Goal: Navigation & Orientation: Find specific page/section

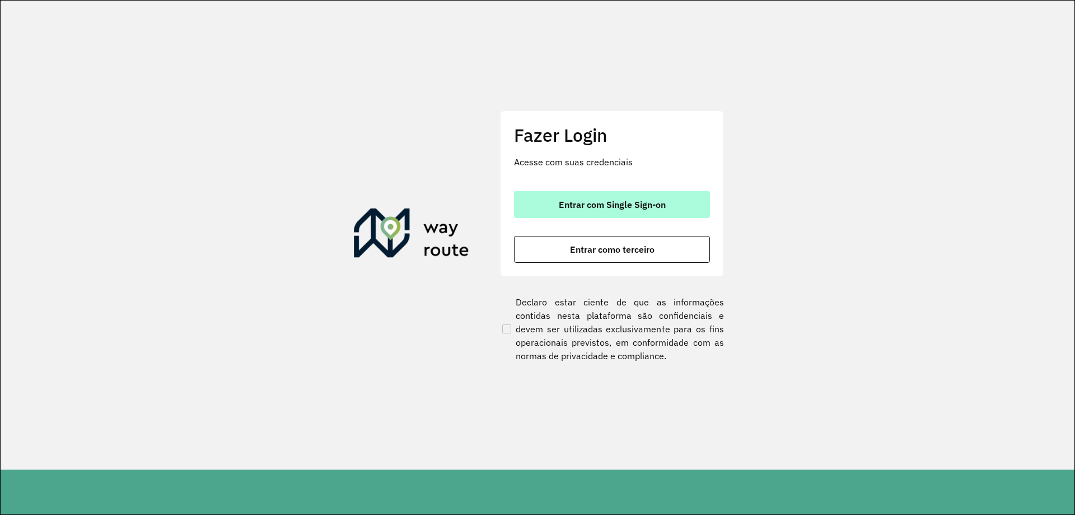
click at [610, 214] on button "Entrar com Single Sign-on" at bounding box center [612, 204] width 196 height 27
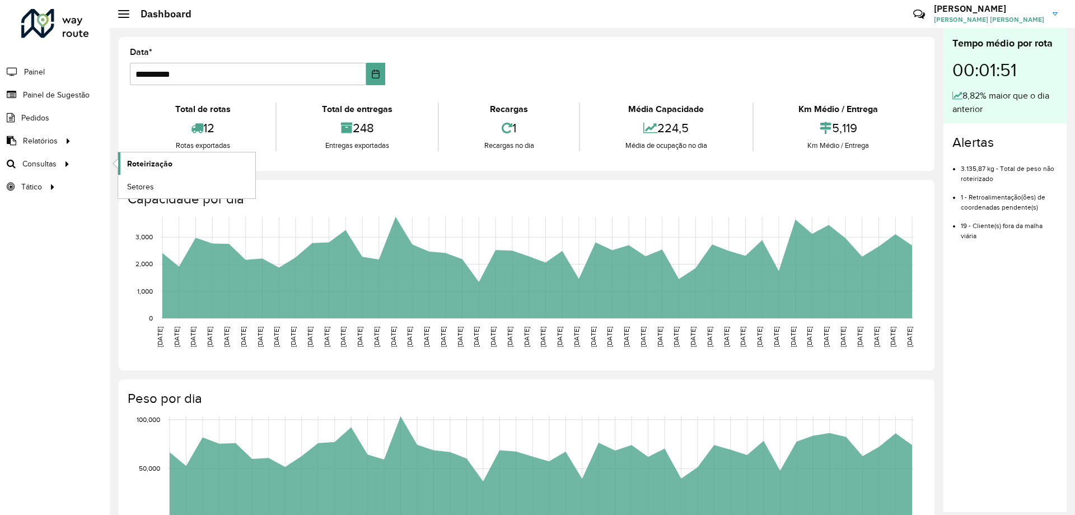
click at [165, 162] on span "Roteirização" at bounding box center [149, 164] width 45 height 12
click at [46, 93] on span "Painel de Sugestão" at bounding box center [58, 95] width 70 height 12
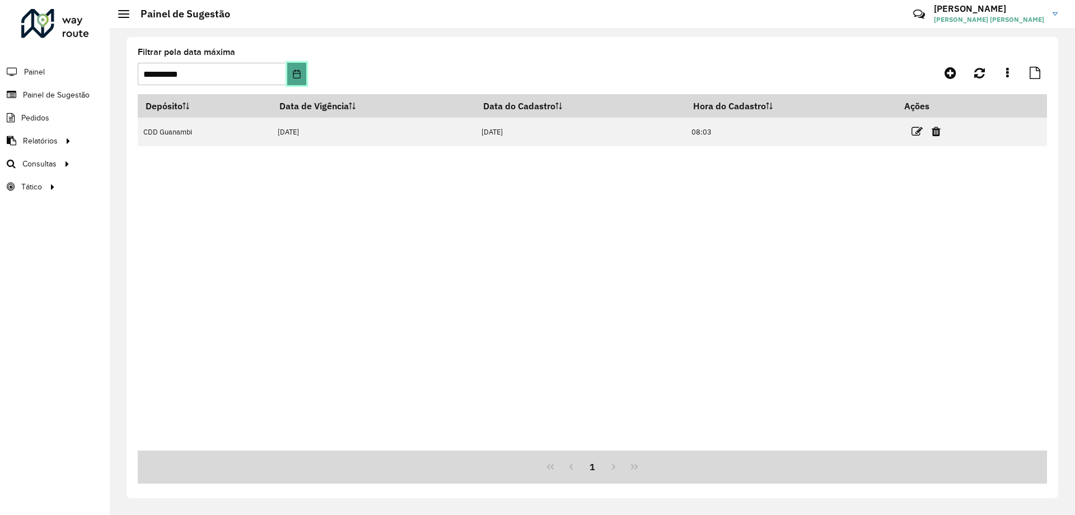
click at [291, 72] on button "Choose Date" at bounding box center [296, 74] width 18 height 22
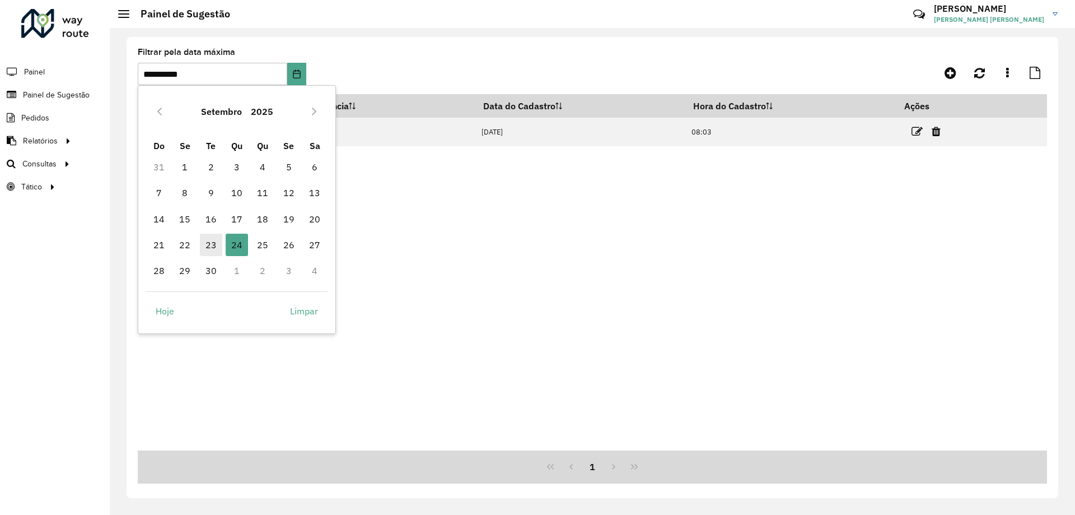
click at [214, 245] on span "23" at bounding box center [211, 245] width 22 height 22
type input "**********"
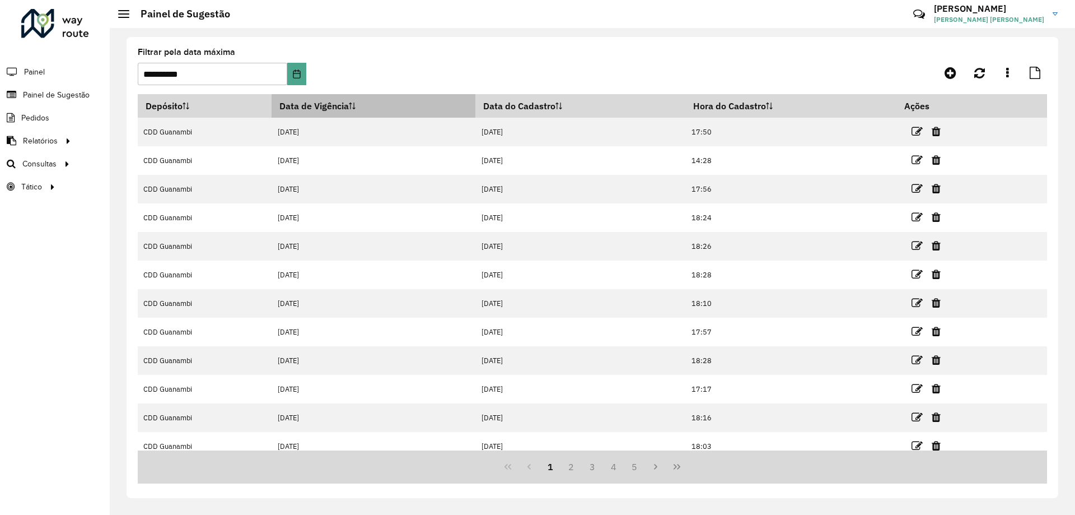
click at [360, 101] on th "Data de Vigência" at bounding box center [374, 106] width 204 height 24
click at [348, 110] on th "Data de Vigência" at bounding box center [374, 106] width 204 height 24
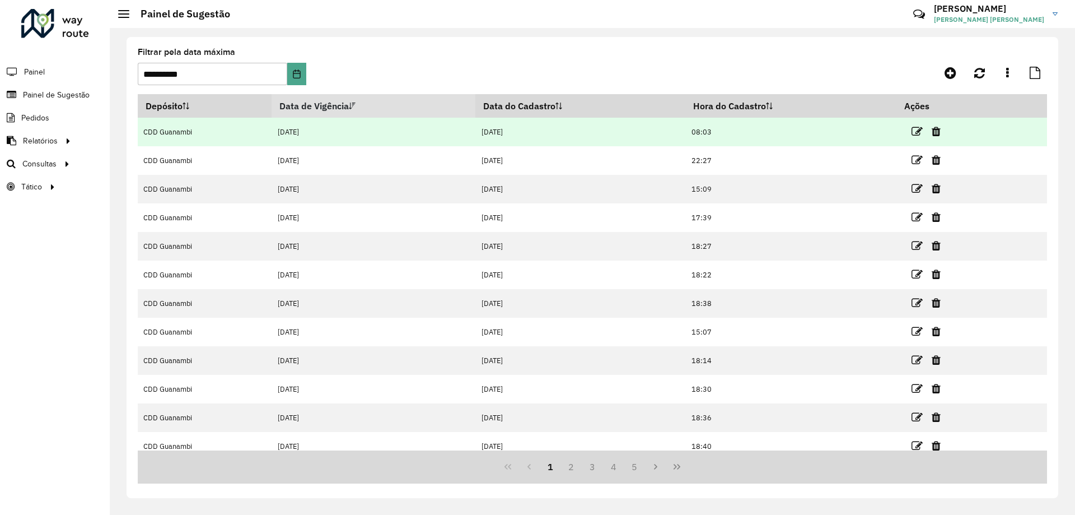
click at [335, 128] on td "[DATE]" at bounding box center [374, 132] width 204 height 29
click at [917, 134] on icon at bounding box center [917, 131] width 11 height 11
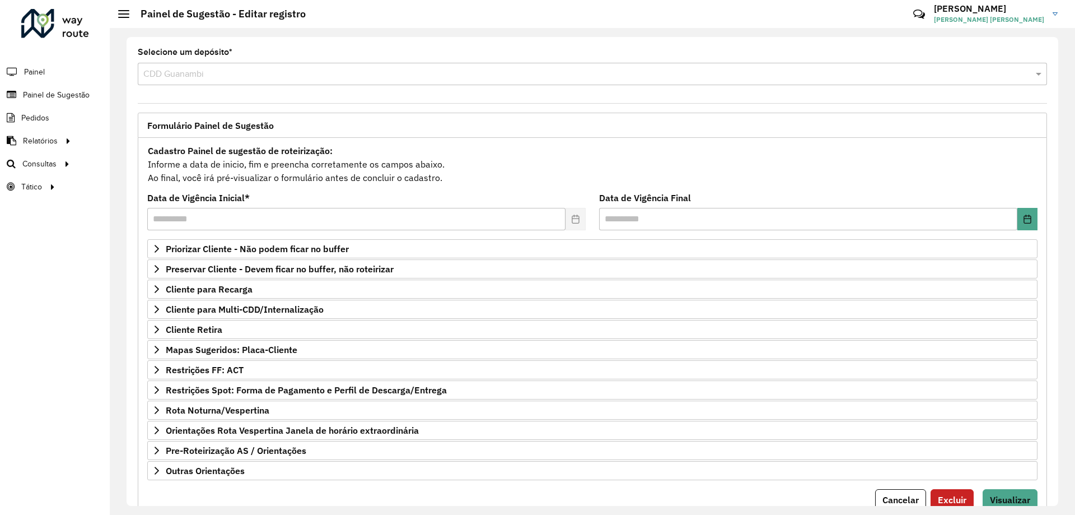
scroll to position [44, 0]
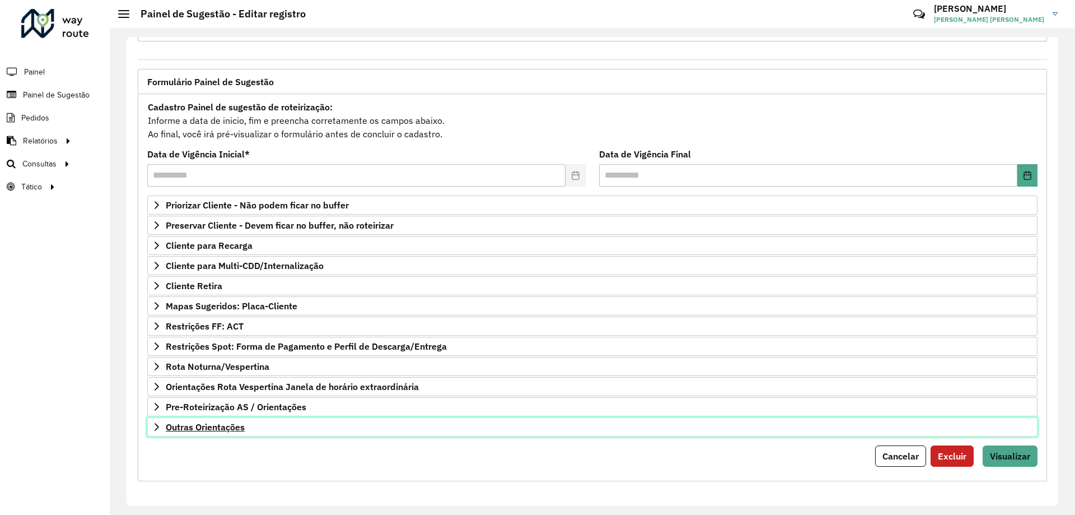
click at [211, 431] on span "Outras Orientações" at bounding box center [205, 426] width 79 height 9
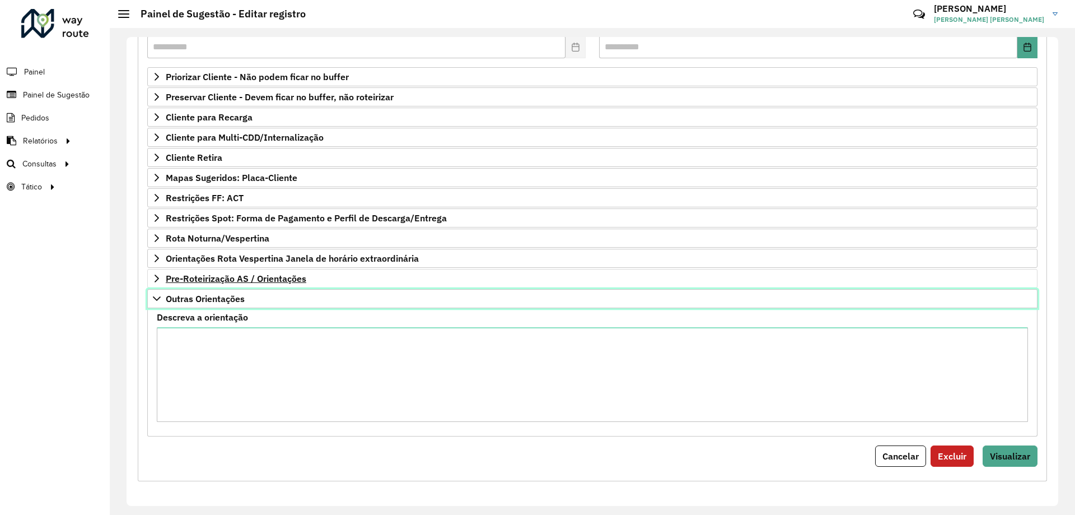
scroll to position [4, 0]
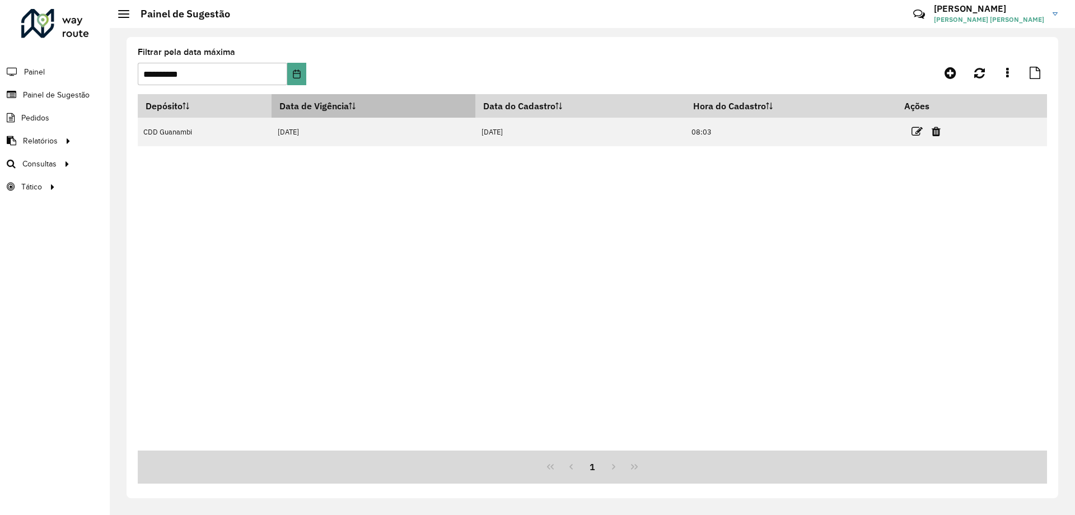
click at [329, 105] on th "Data de Vigência" at bounding box center [374, 106] width 204 height 24
click at [304, 71] on button "Choose Date" at bounding box center [296, 74] width 18 height 22
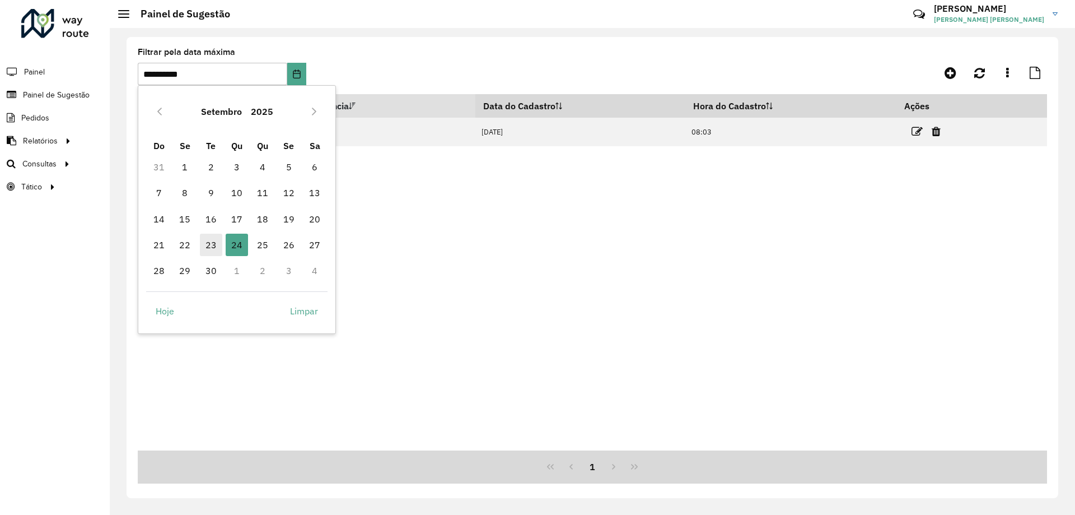
click at [209, 250] on span "23" at bounding box center [211, 245] width 22 height 22
type input "**********"
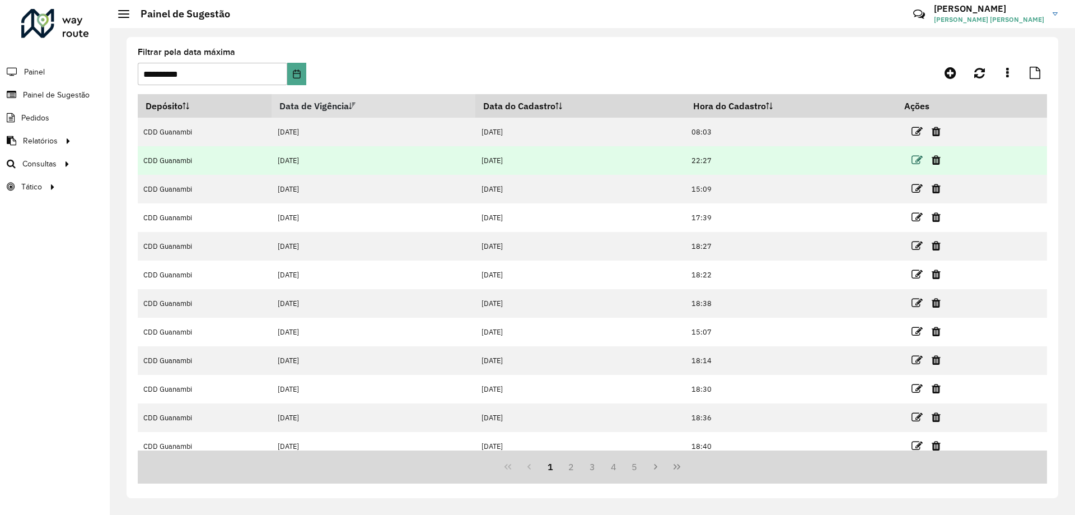
click at [918, 161] on icon at bounding box center [917, 160] width 11 height 11
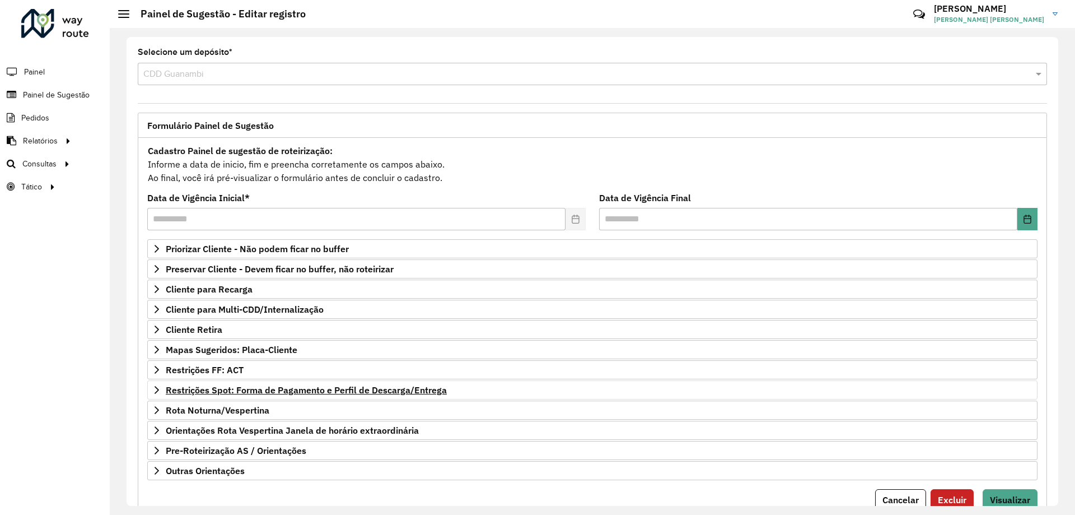
scroll to position [44, 0]
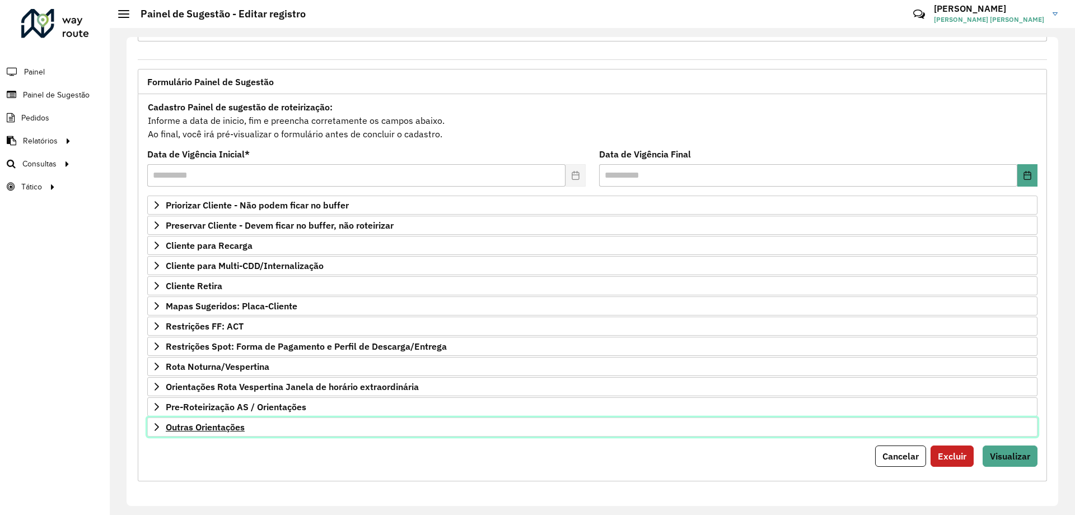
click at [268, 426] on link "Outras Orientações" at bounding box center [592, 426] width 890 height 19
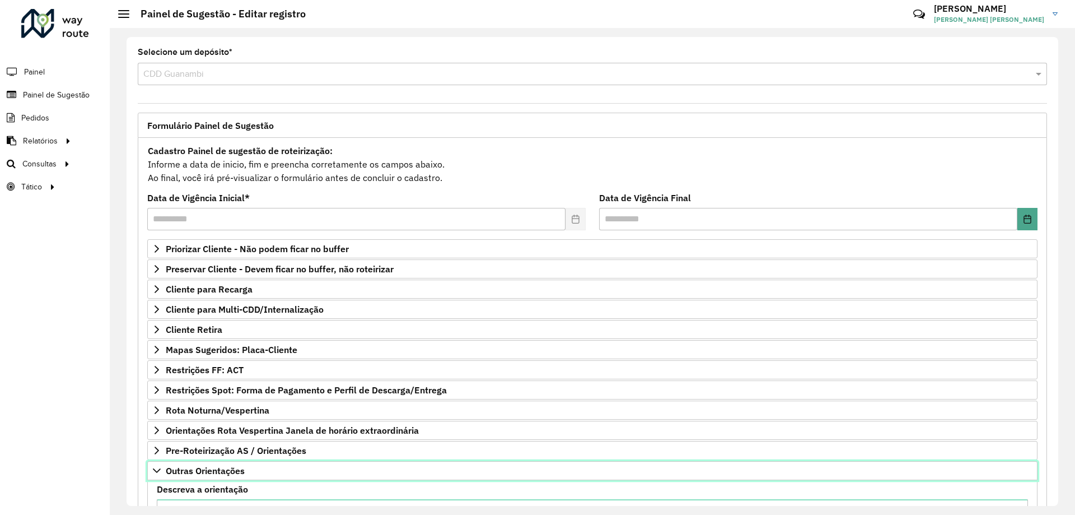
scroll to position [172, 0]
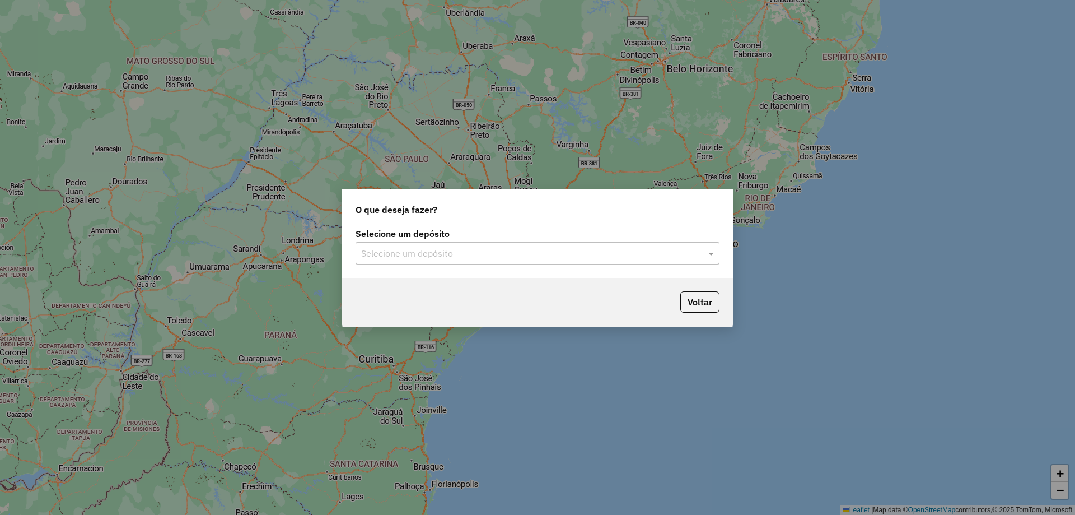
click at [458, 265] on div "Selecione um depósito Selecione um depósito" at bounding box center [537, 251] width 391 height 53
click at [458, 259] on input "text" at bounding box center [526, 253] width 330 height 13
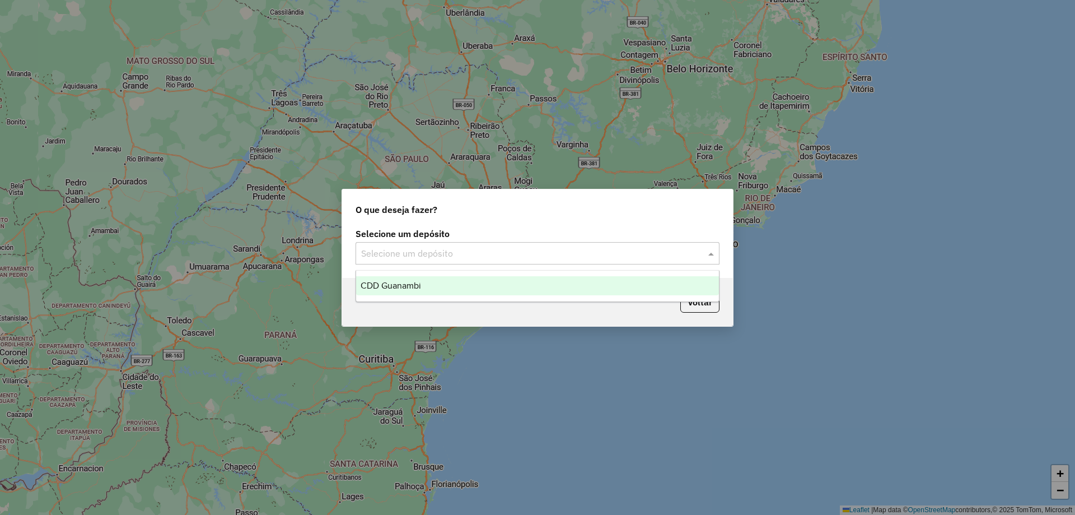
click at [425, 283] on div "CDD Guanambi" at bounding box center [537, 285] width 363 height 19
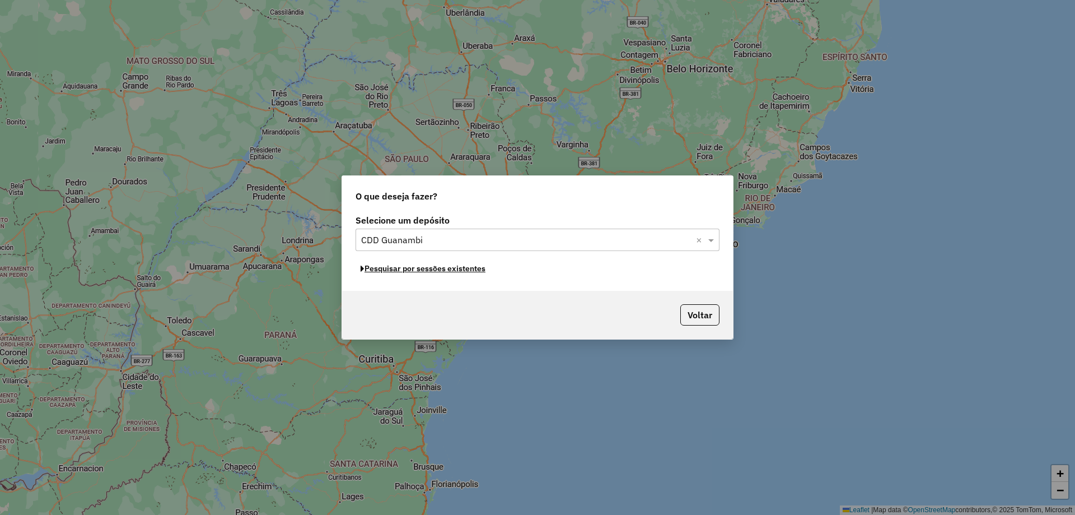
click at [413, 271] on button "Pesquisar por sessões existentes" at bounding box center [423, 268] width 135 height 17
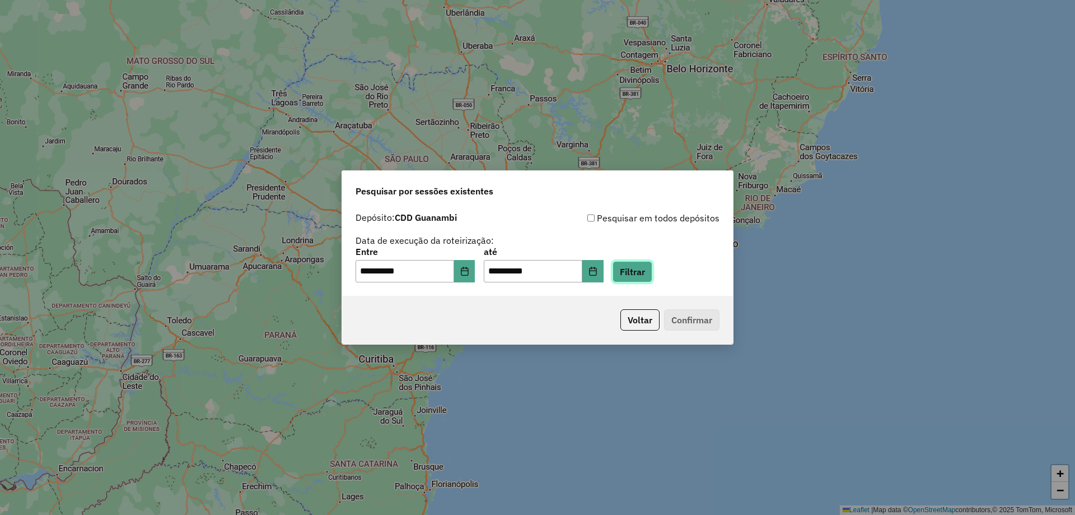
click at [650, 274] on button "Filtrar" at bounding box center [633, 271] width 40 height 21
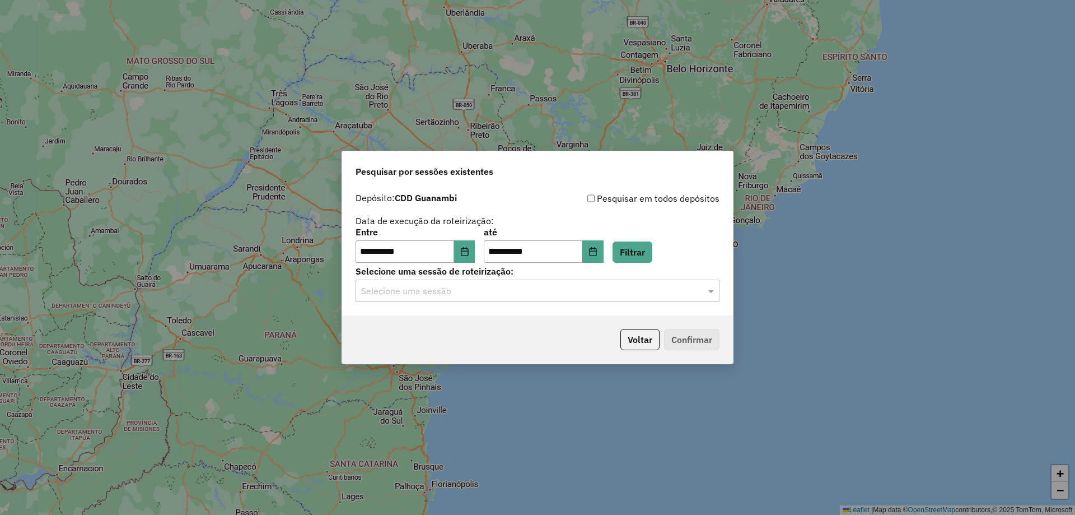
click at [459, 294] on input "text" at bounding box center [526, 290] width 330 height 13
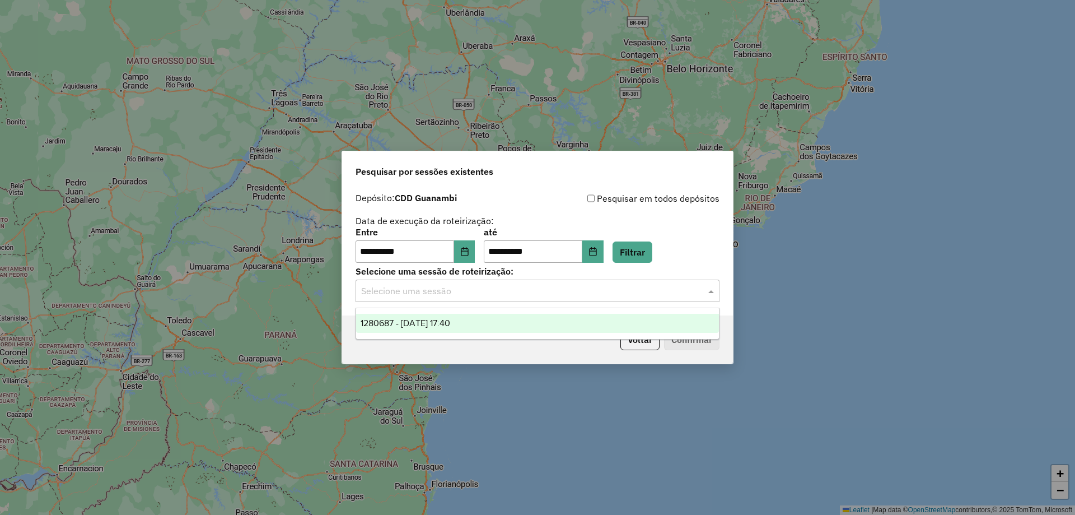
click at [447, 319] on span "1280687 - 23/09/2025 17:40" at bounding box center [406, 323] width 90 height 10
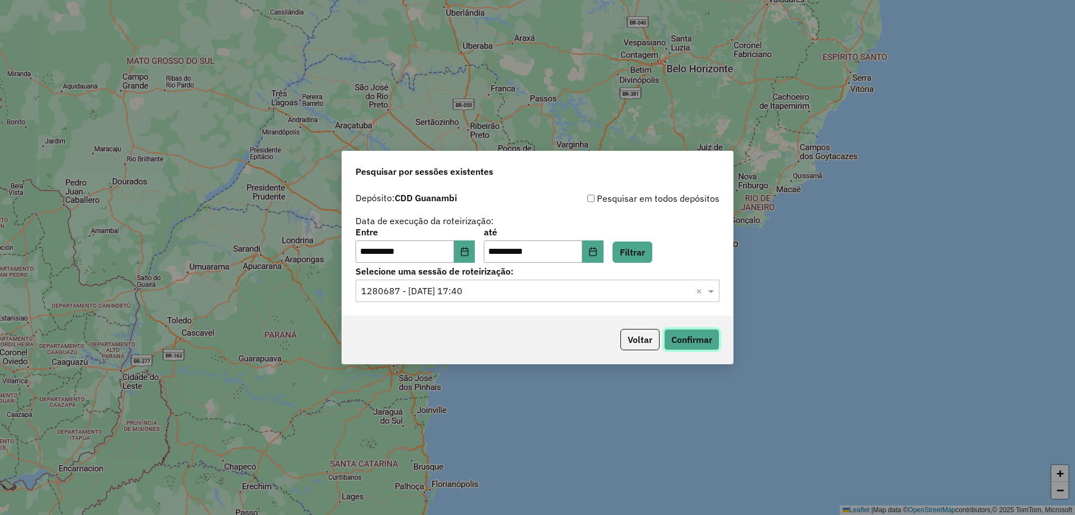
click at [696, 344] on button "Confirmar" at bounding box center [691, 339] width 55 height 21
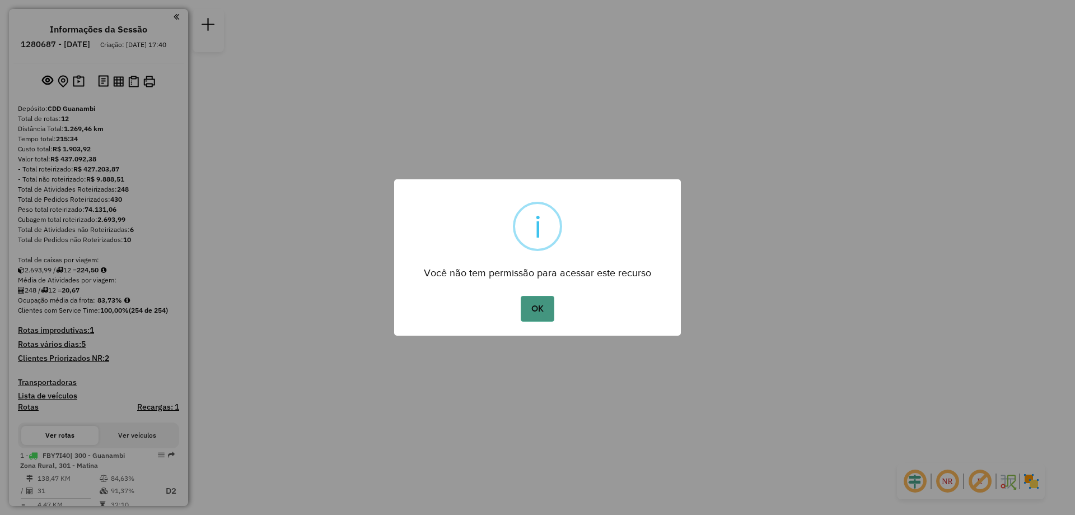
click at [534, 302] on button "OK" at bounding box center [537, 309] width 33 height 26
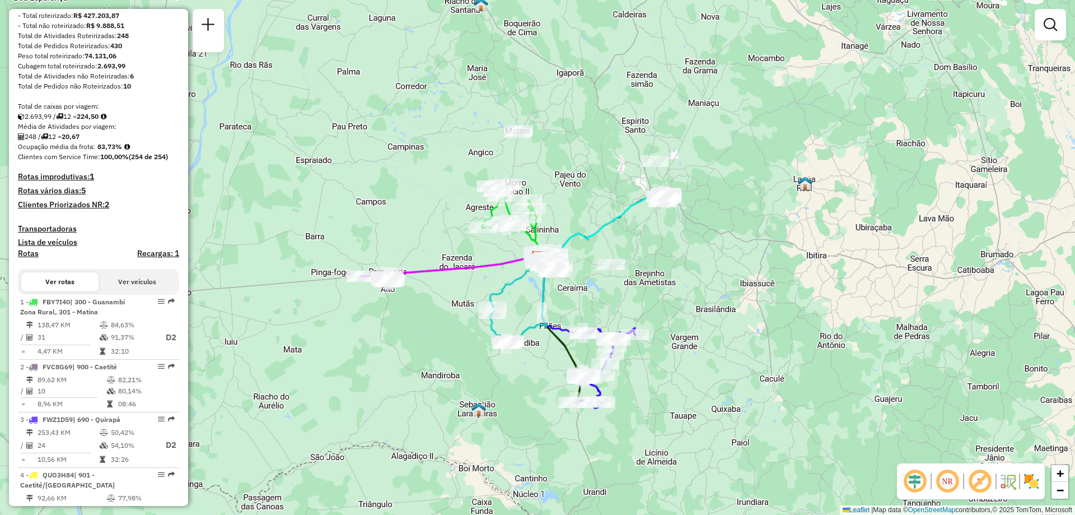
scroll to position [161, 0]
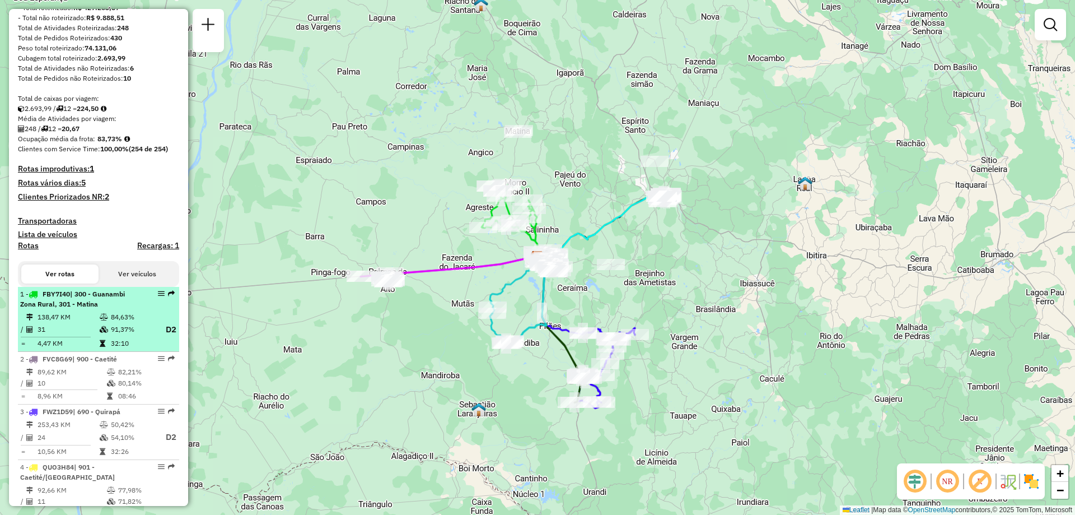
click at [90, 308] on span "| 300 - Guanambi Zona Rural, 301 - Matina" at bounding box center [72, 299] width 105 height 18
select select "**********"
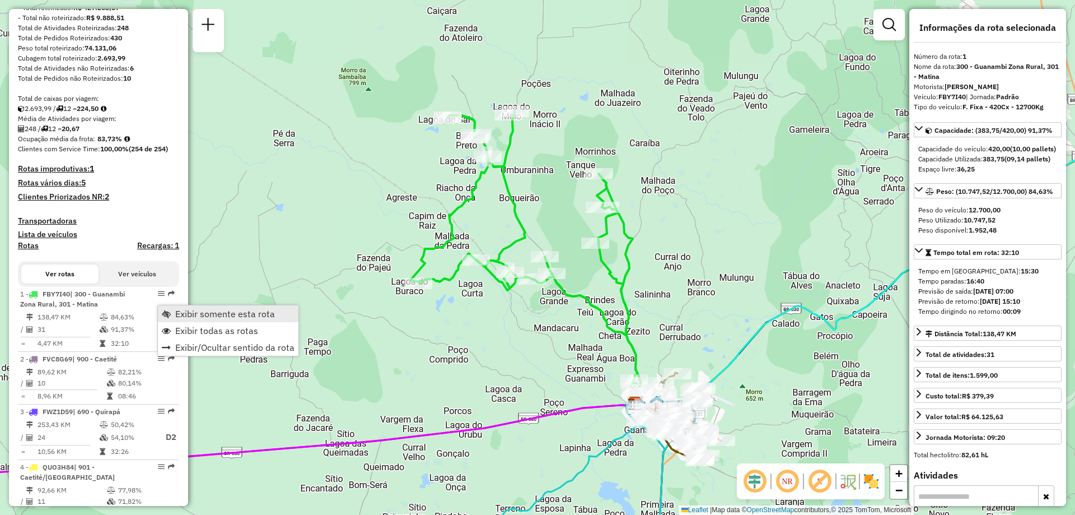
click at [179, 314] on span "Exibir somente esta rota" at bounding box center [225, 313] width 100 height 9
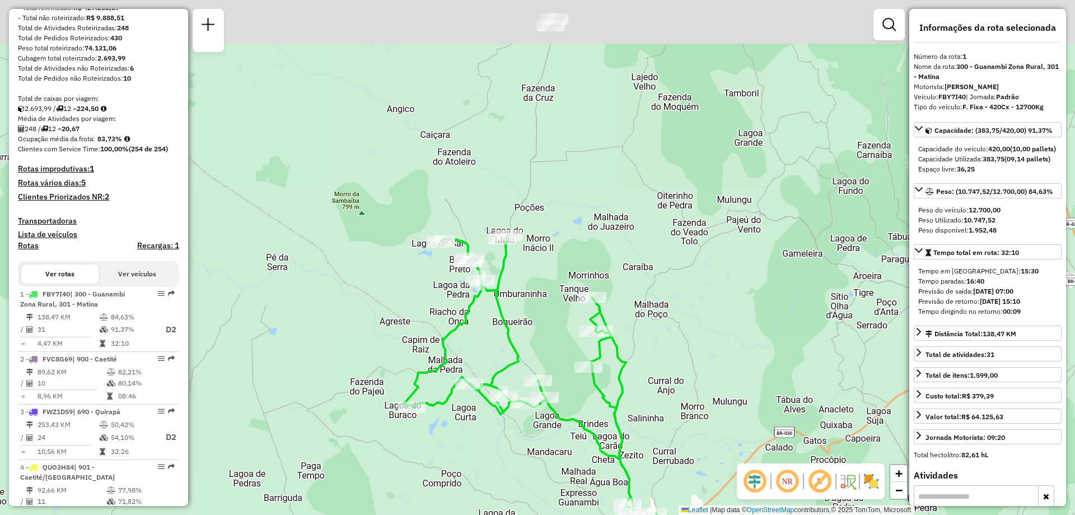
drag, startPoint x: 678, startPoint y: 168, endPoint x: 671, endPoint y: 290, distance: 121.7
click at [671, 290] on div "Janela de atendimento Grade de atendimento Capacidade Transportadoras Veículos …" at bounding box center [537, 257] width 1075 height 515
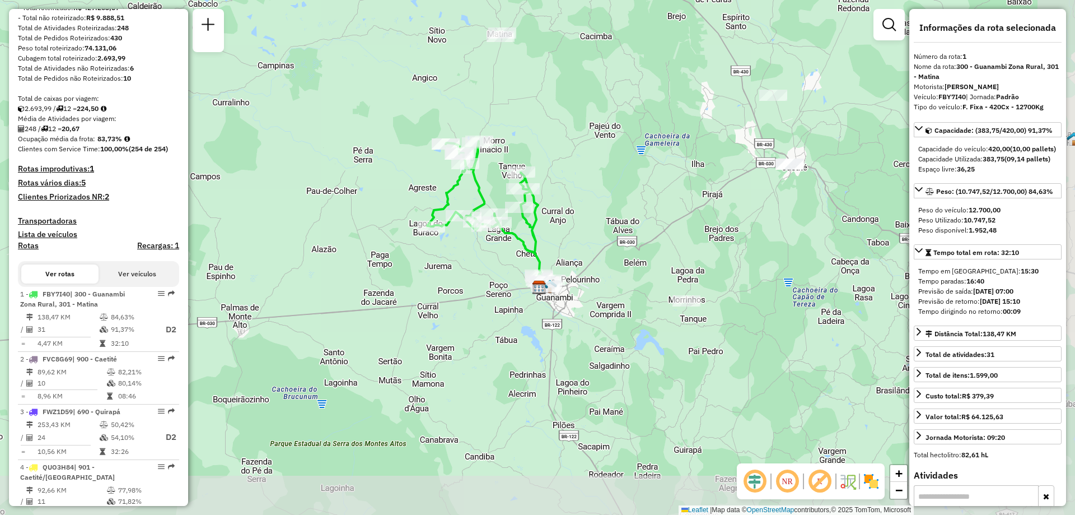
drag, startPoint x: 693, startPoint y: 261, endPoint x: 598, endPoint y: 177, distance: 126.5
click at [598, 177] on div "Janela de atendimento Grade de atendimento Capacidade Transportadoras Veículos …" at bounding box center [537, 257] width 1075 height 515
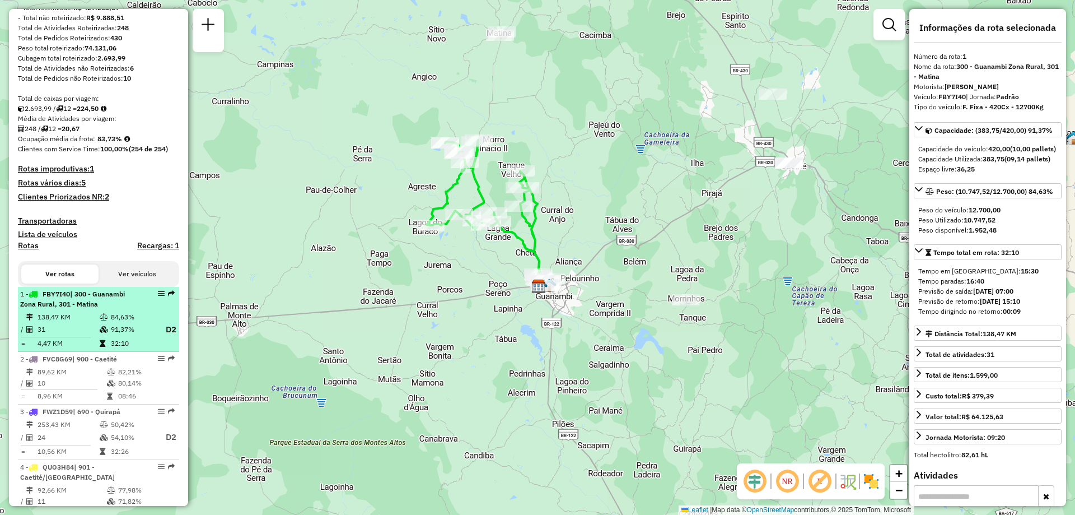
click at [104, 333] on icon at bounding box center [104, 329] width 8 height 7
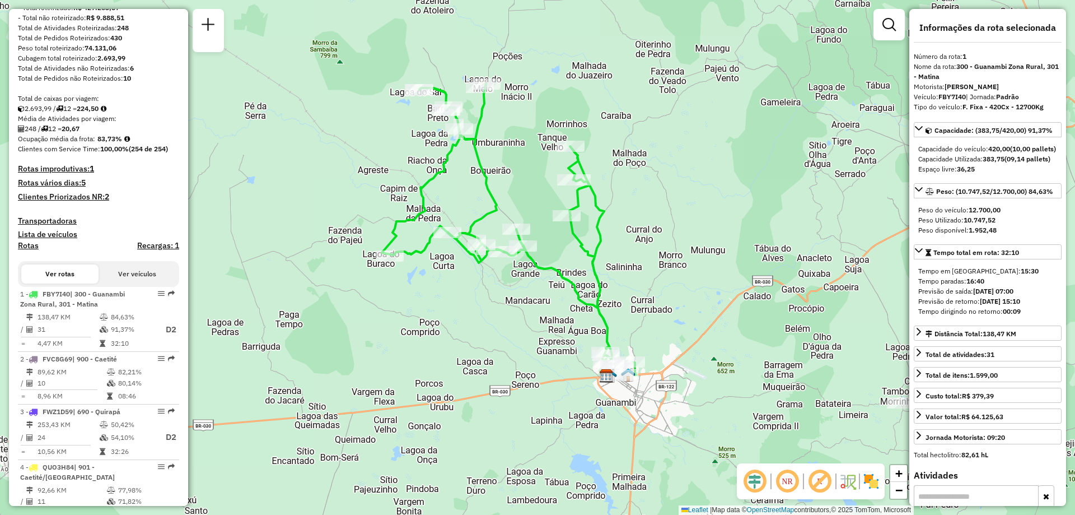
drag, startPoint x: 718, startPoint y: 337, endPoint x: 690, endPoint y: 302, distance: 45.0
click at [690, 302] on div "Janela de atendimento Grade de atendimento Capacidade Transportadoras Veículos …" at bounding box center [537, 257] width 1075 height 515
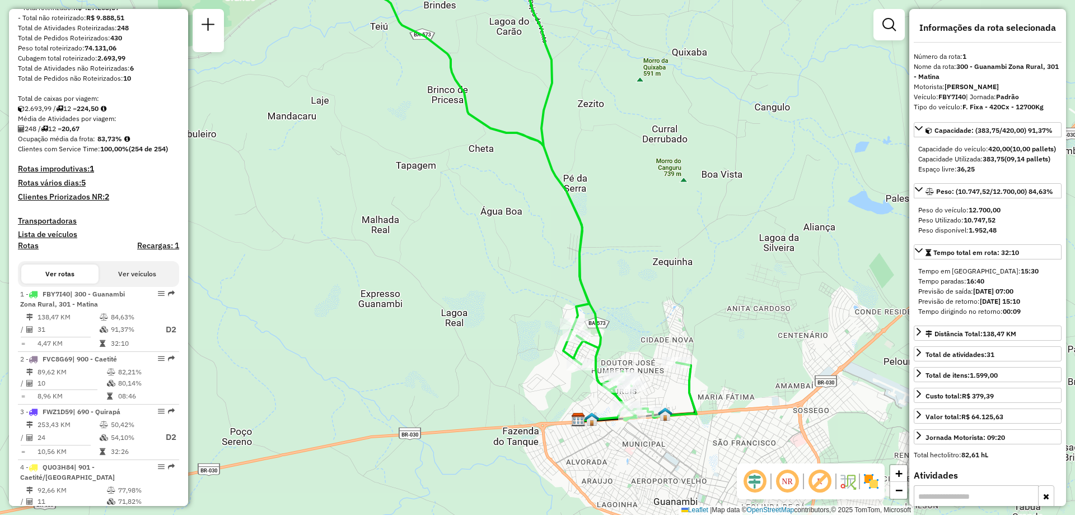
drag, startPoint x: 713, startPoint y: 263, endPoint x: 713, endPoint y: 241, distance: 21.3
click at [713, 241] on div "Janela de atendimento Grade de atendimento Capacidade Transportadoras Veículos …" at bounding box center [537, 257] width 1075 height 515
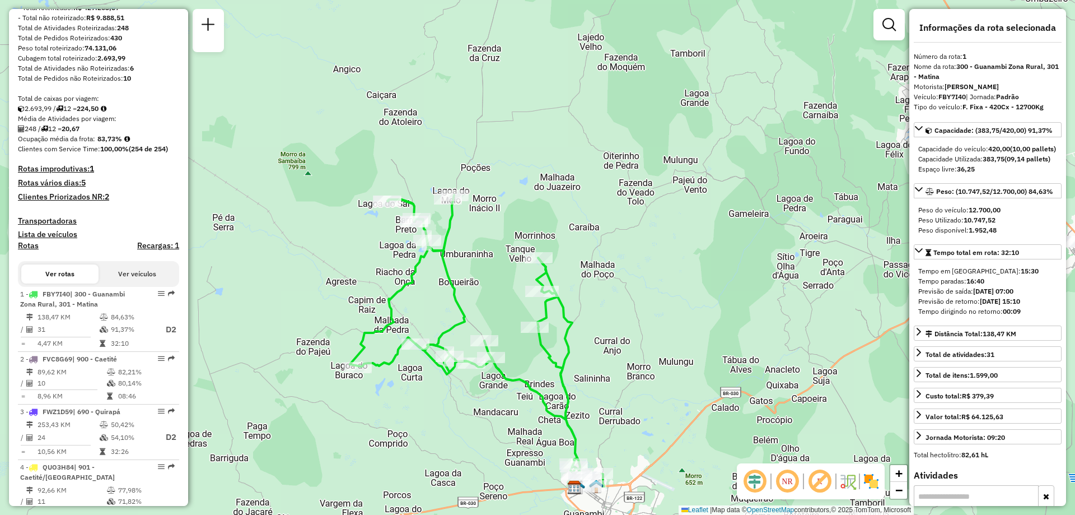
drag, startPoint x: 539, startPoint y: 246, endPoint x: 584, endPoint y: 365, distance: 126.9
click at [584, 365] on div "Janela de atendimento Grade de atendimento Capacidade Transportadoras Veículos …" at bounding box center [537, 257] width 1075 height 515
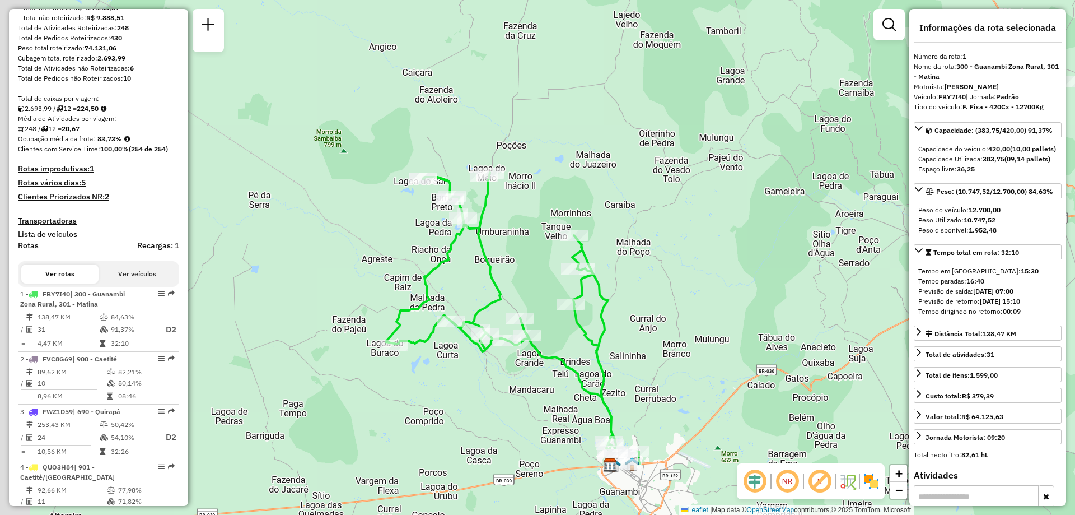
drag, startPoint x: 584, startPoint y: 365, endPoint x: 621, endPoint y: 342, distance: 44.3
click at [621, 342] on div "Janela de atendimento Grade de atendimento Capacidade Transportadoras Veículos …" at bounding box center [537, 257] width 1075 height 515
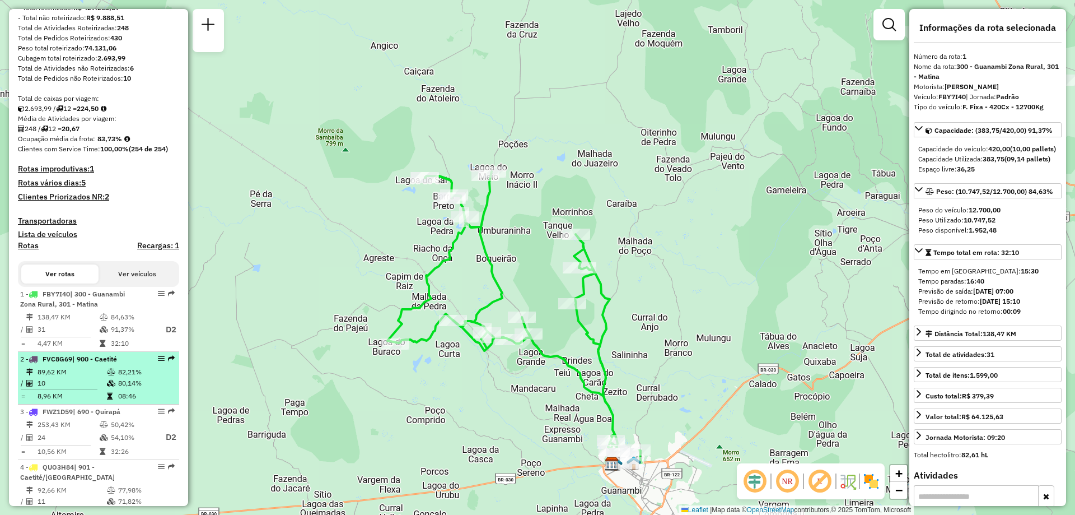
click at [72, 375] on li "2 - FVC8G69 | 900 - Caetité 89,62 KM 82,21% / 10 80,14% = 8,96 KM 08:46" at bounding box center [98, 378] width 161 height 53
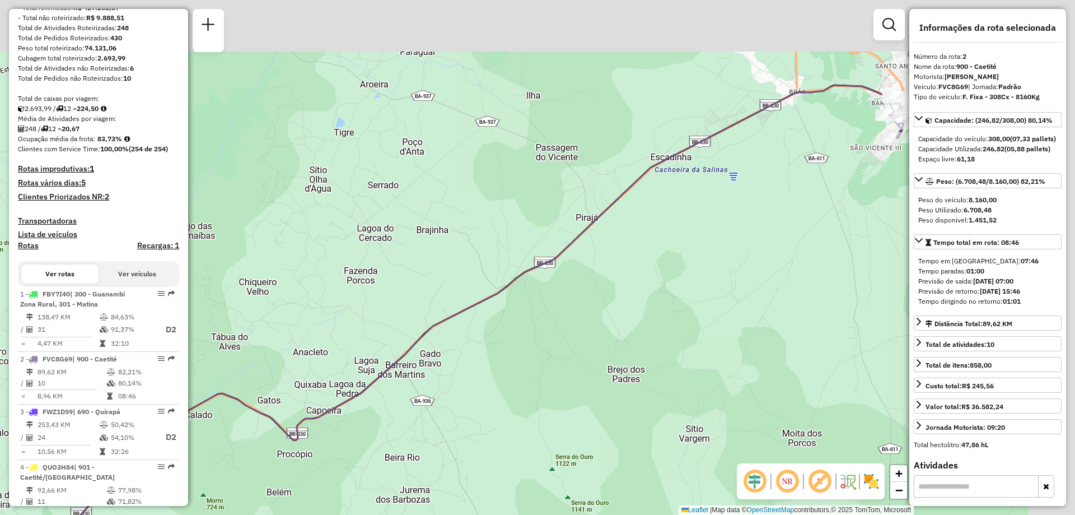
drag, startPoint x: 622, startPoint y: 404, endPoint x: 466, endPoint y: 501, distance: 183.8
click at [466, 501] on div "Janela de atendimento Grade de atendimento Capacidade Transportadoras Veículos …" at bounding box center [537, 257] width 1075 height 515
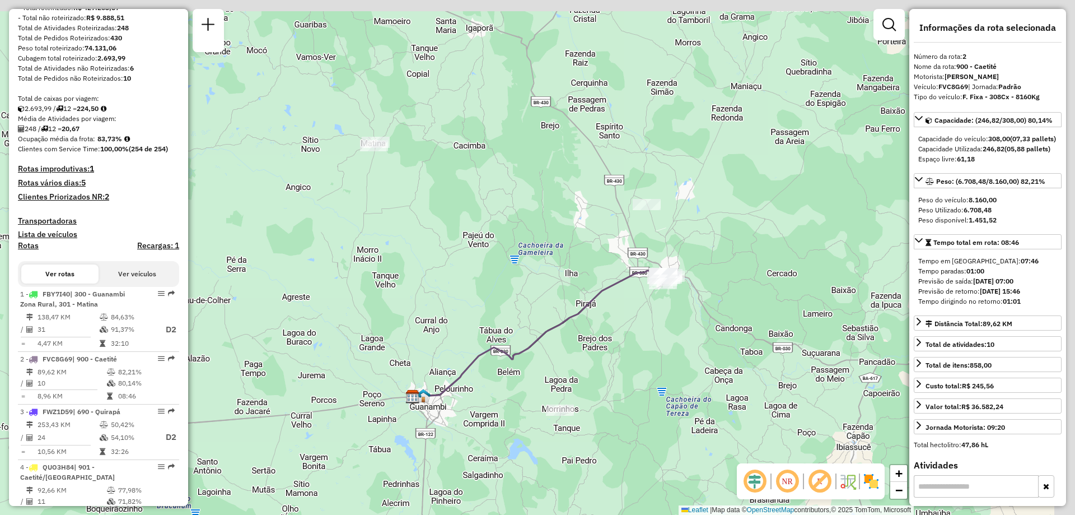
drag, startPoint x: 773, startPoint y: 258, endPoint x: 688, endPoint y: 277, distance: 87.2
click at [688, 277] on div "Rota 2 - Placa FVC8G69 40708570 - ERNANI JESUS SANTOS Janela de atendimento Gra…" at bounding box center [537, 257] width 1075 height 515
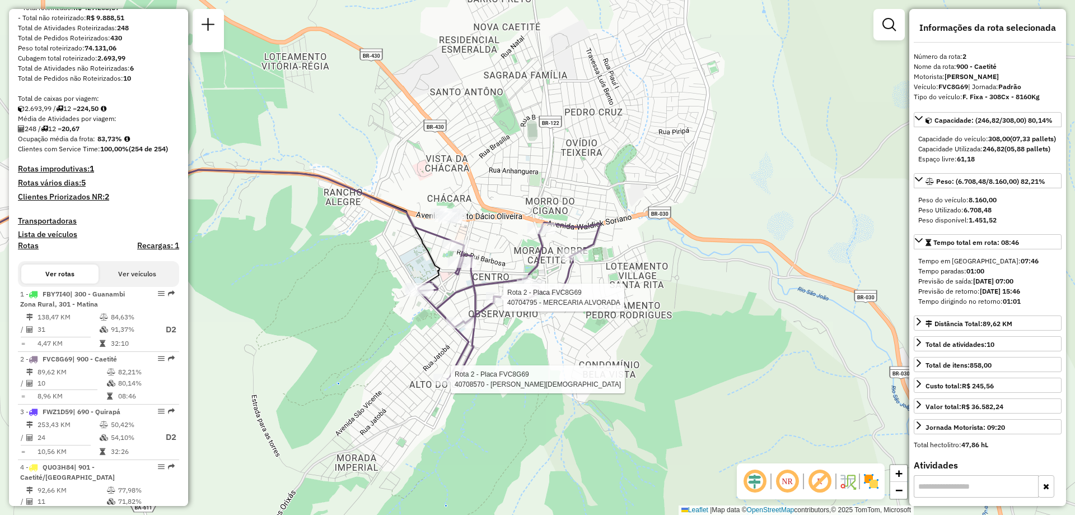
drag, startPoint x: 607, startPoint y: 288, endPoint x: 665, endPoint y: 302, distance: 60.0
click at [665, 302] on div "Rota 2 - Placa FVC8G69 40704795 - MERCEARIA ALVORADA Rota 2 - Placa FVC8G69 407…" at bounding box center [537, 257] width 1075 height 515
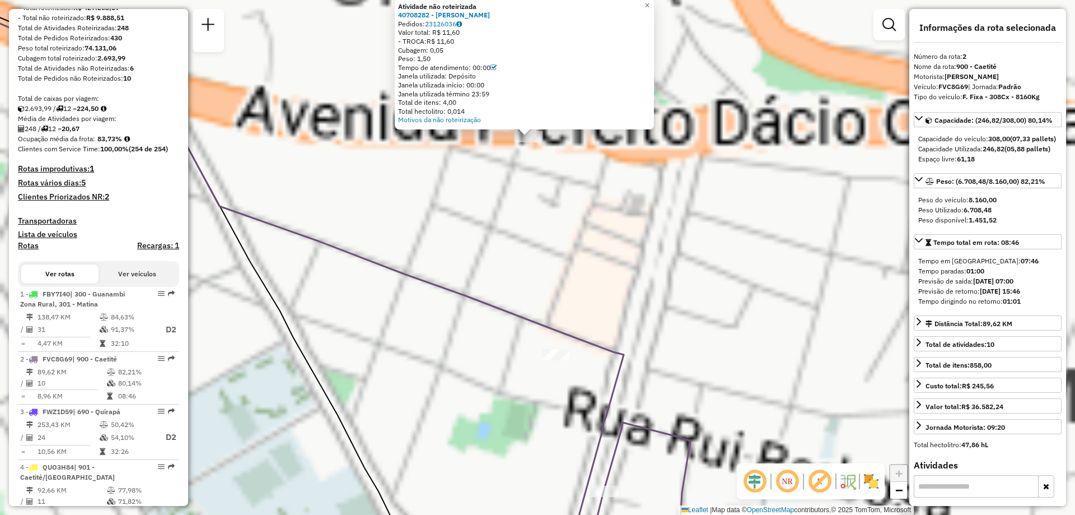
click at [610, 250] on div "Atividade não roteirizada 40708282 - ANTONIO MARCOS RAMOS Pedidos: 23126036 Val…" at bounding box center [537, 257] width 1075 height 515
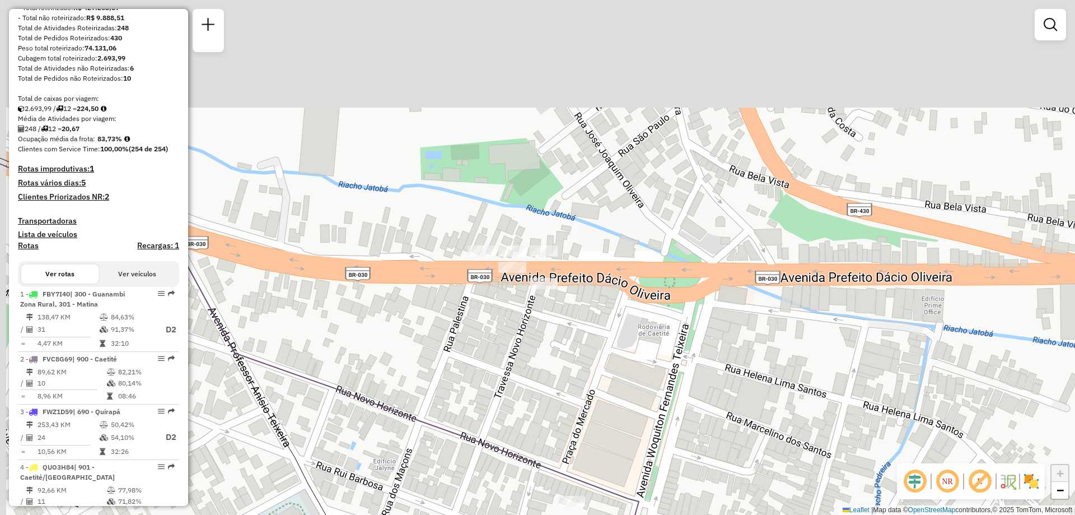
drag, startPoint x: 580, startPoint y: 218, endPoint x: 572, endPoint y: 340, distance: 122.3
click at [596, 365] on div "Janela de atendimento Grade de atendimento Capacidade Transportadoras Veículos …" at bounding box center [537, 257] width 1075 height 515
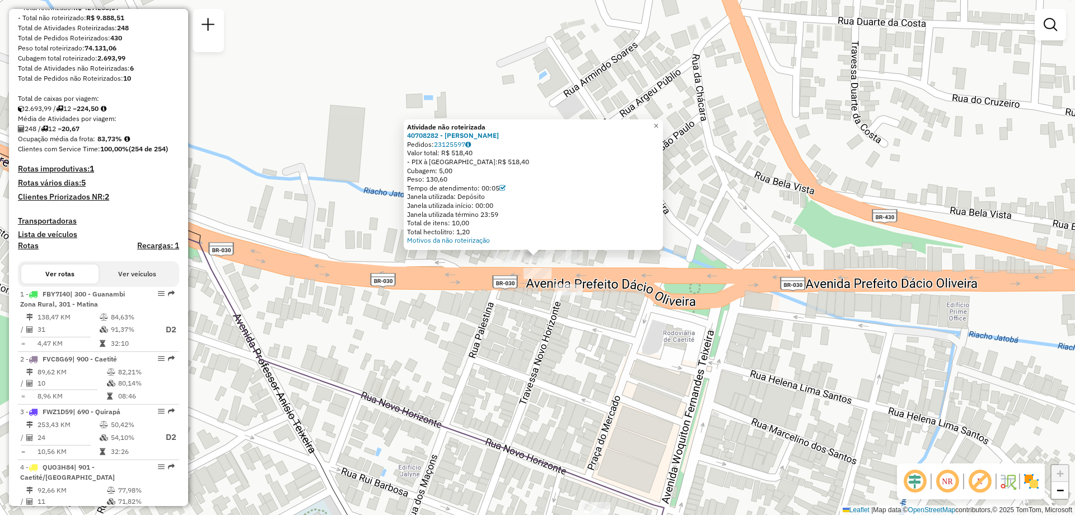
click at [633, 254] on div "Atividade não roteirizada 40708282 - ANTONIO MARCOS RAMOS Pedidos: 23125597 Val…" at bounding box center [537, 257] width 1075 height 515
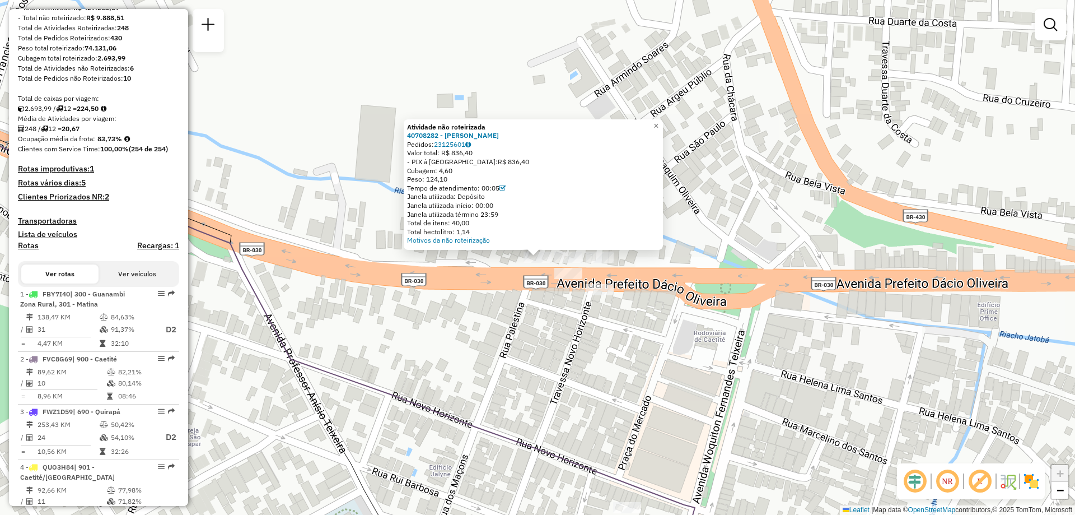
click at [622, 278] on div "Atividade não roteirizada 40708282 - ANTONIO MARCOS RAMOS Pedidos: 23125601 Val…" at bounding box center [537, 257] width 1075 height 515
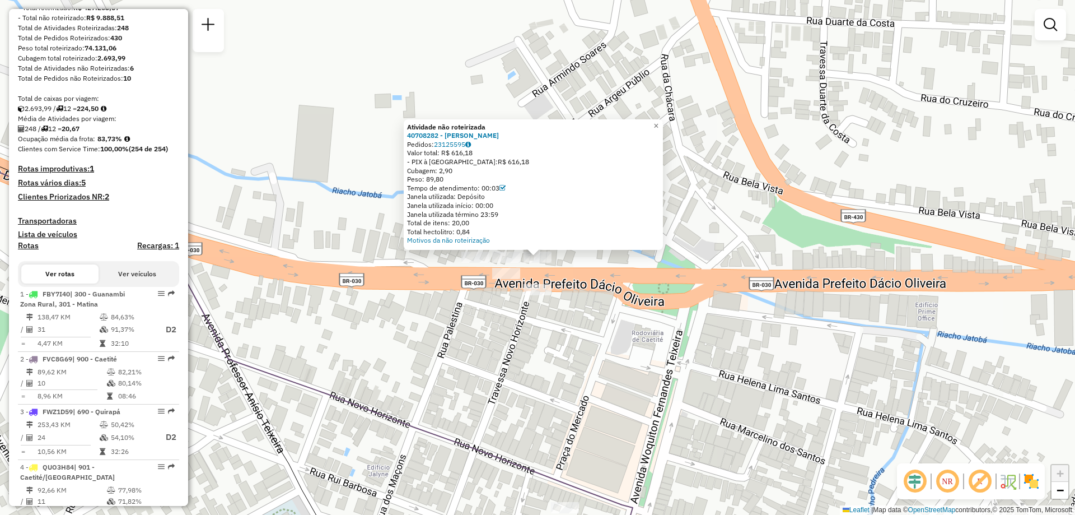
click at [634, 274] on div "Atividade não roteirizada 40708282 - ANTONIO MARCOS RAMOS Pedidos: 23125595 Val…" at bounding box center [537, 257] width 1075 height 515
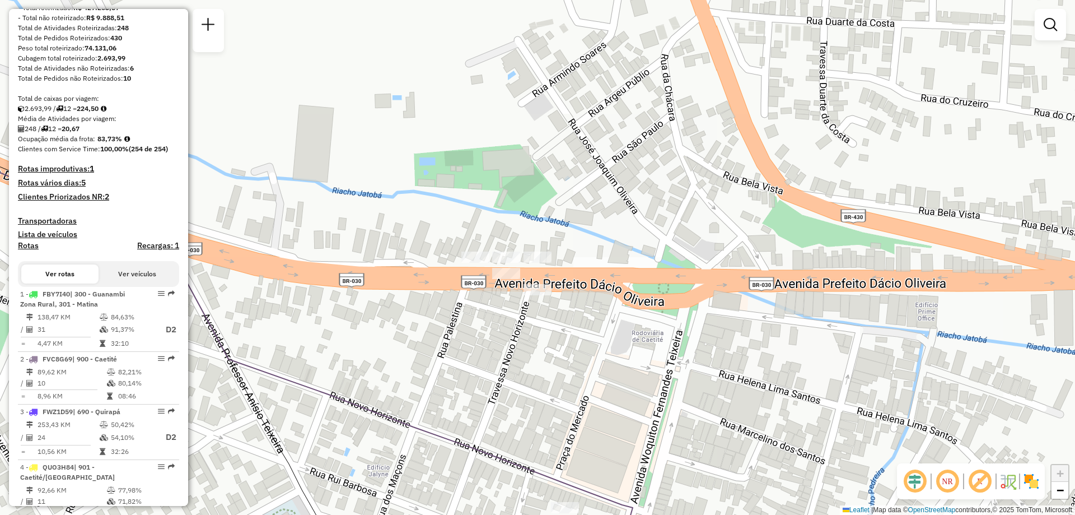
click at [508, 279] on div at bounding box center [506, 273] width 28 height 11
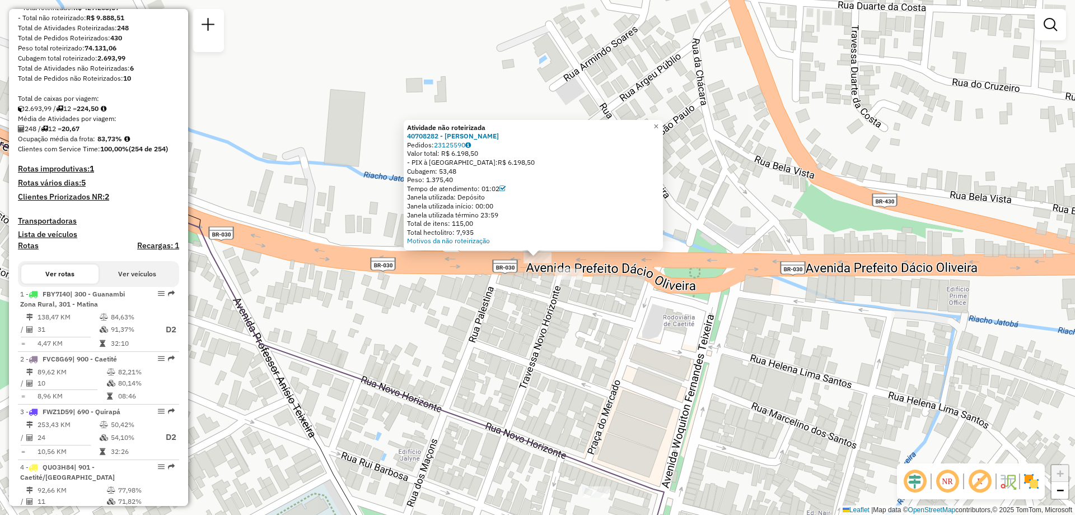
click at [552, 305] on div "Atividade não roteirizada 40708282 - ANTONIO MARCOS RAMOS Pedidos: 23125590 Val…" at bounding box center [537, 257] width 1075 height 515
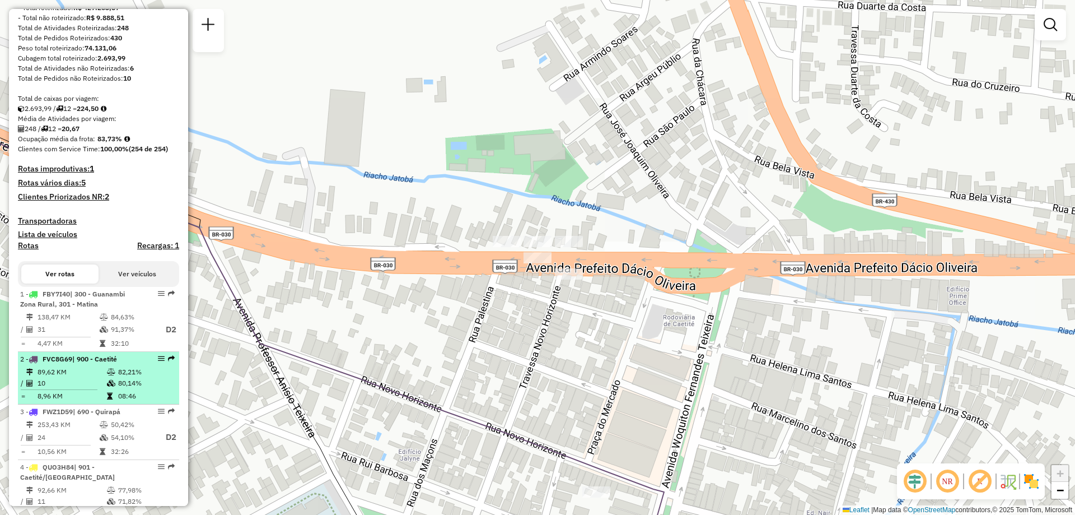
scroll to position [273, 0]
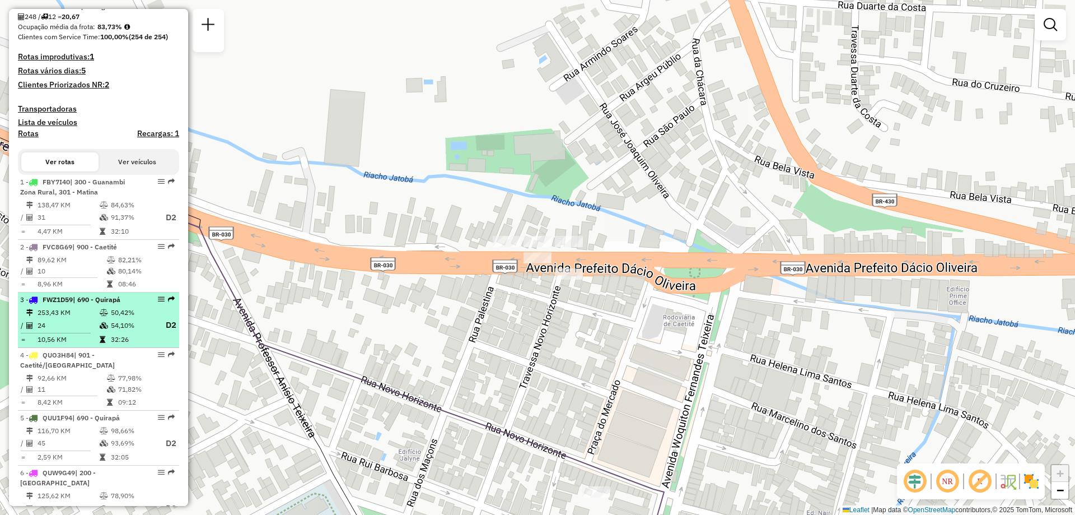
click at [100, 343] on icon at bounding box center [103, 339] width 6 height 7
select select "**********"
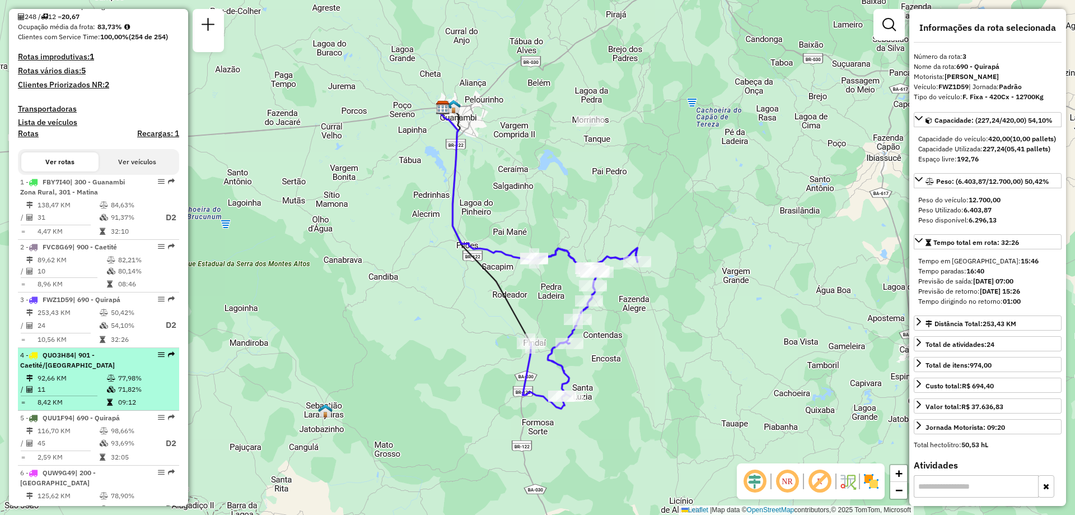
click at [96, 384] on td "92,66 KM" at bounding box center [71, 377] width 69 height 11
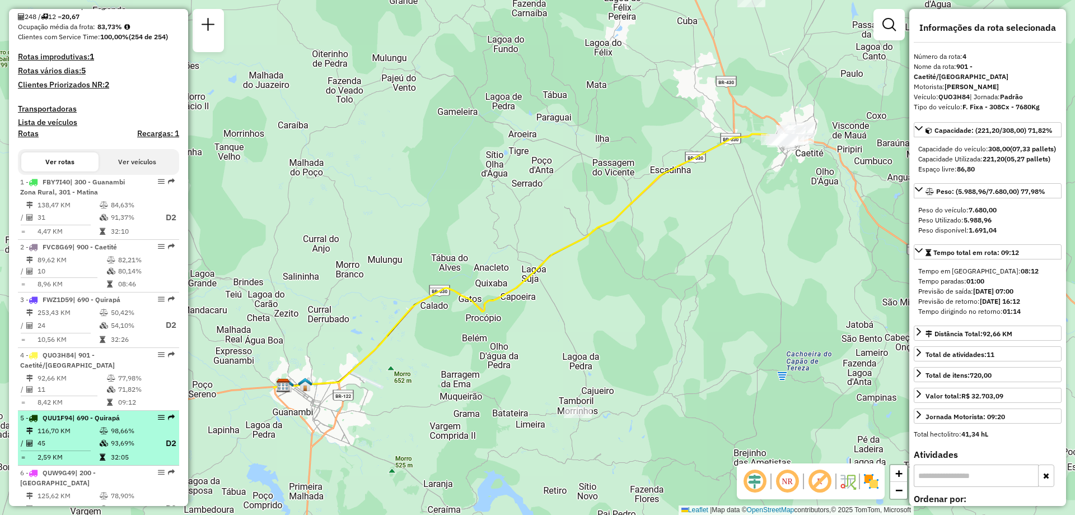
click at [100, 433] on li "5 - QUU1F94 | 690 - Quirapá 116,70 KM 98,66% / 45 93,69% D2 = 2,59 KM 32:05" at bounding box center [98, 437] width 161 height 55
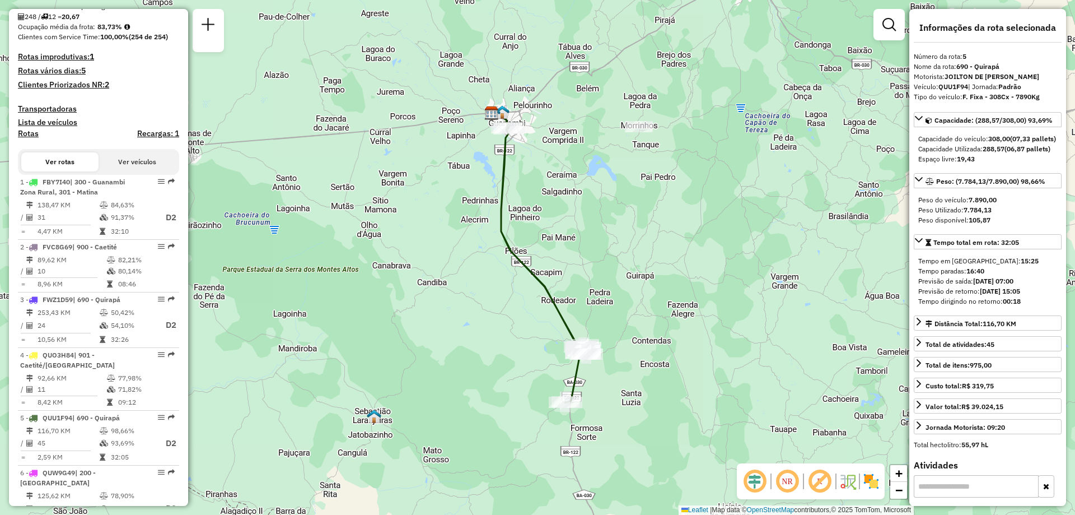
scroll to position [329, 0]
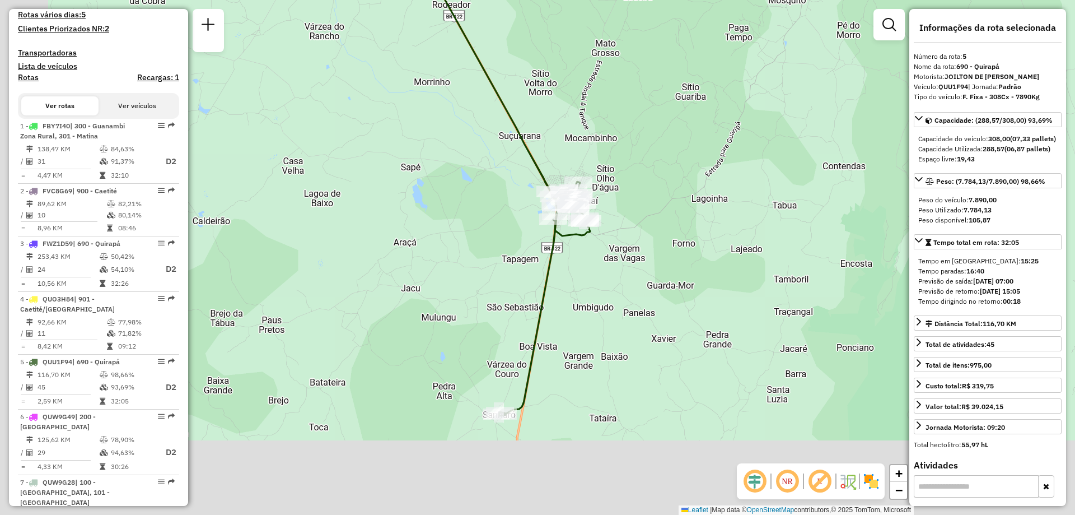
drag, startPoint x: 531, startPoint y: 356, endPoint x: 652, endPoint y: 227, distance: 177.1
click at [652, 227] on div "Janela de atendimento Grade de atendimento Capacidade Transportadoras Veículos …" at bounding box center [537, 257] width 1075 height 515
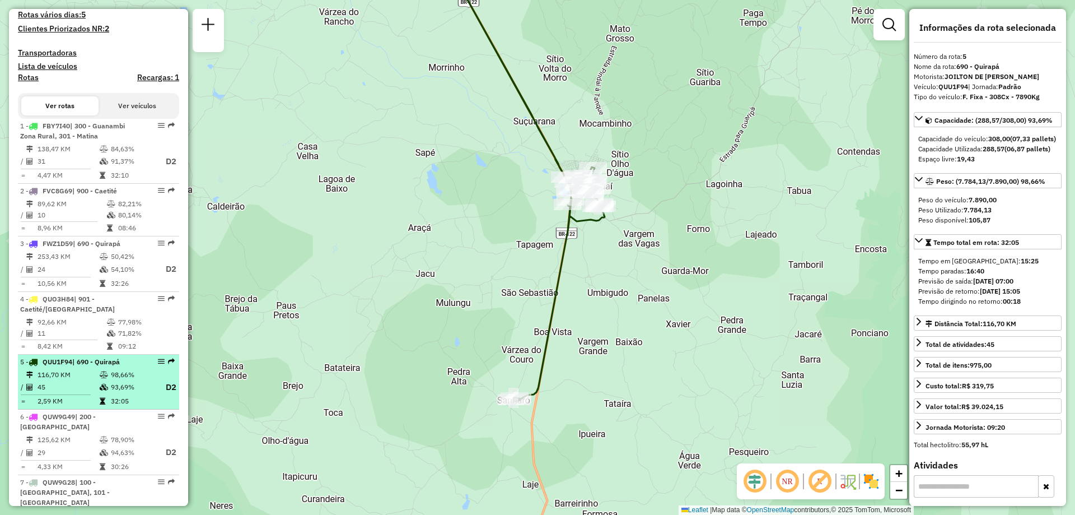
scroll to position [385, 0]
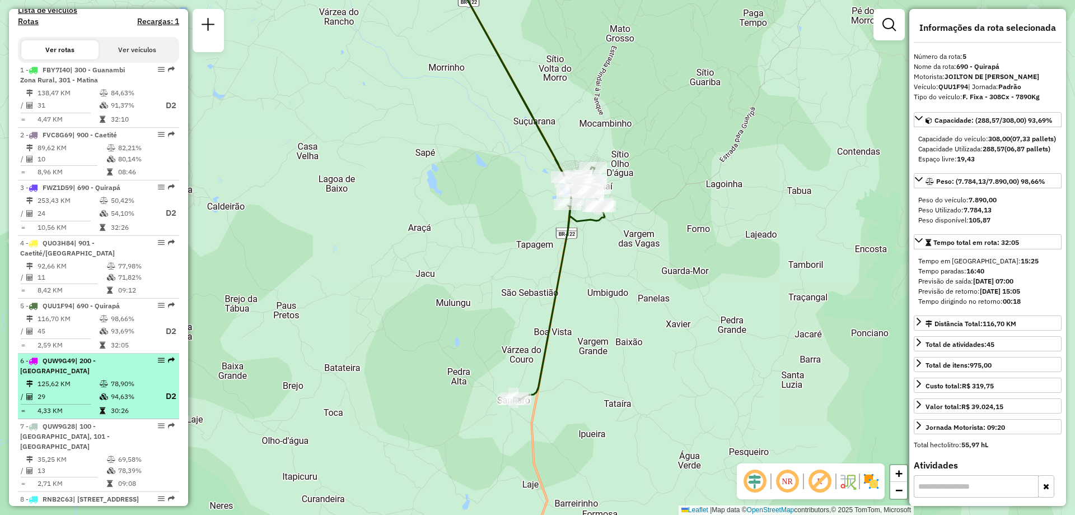
click at [90, 389] on td "125,62 KM" at bounding box center [68, 383] width 62 height 11
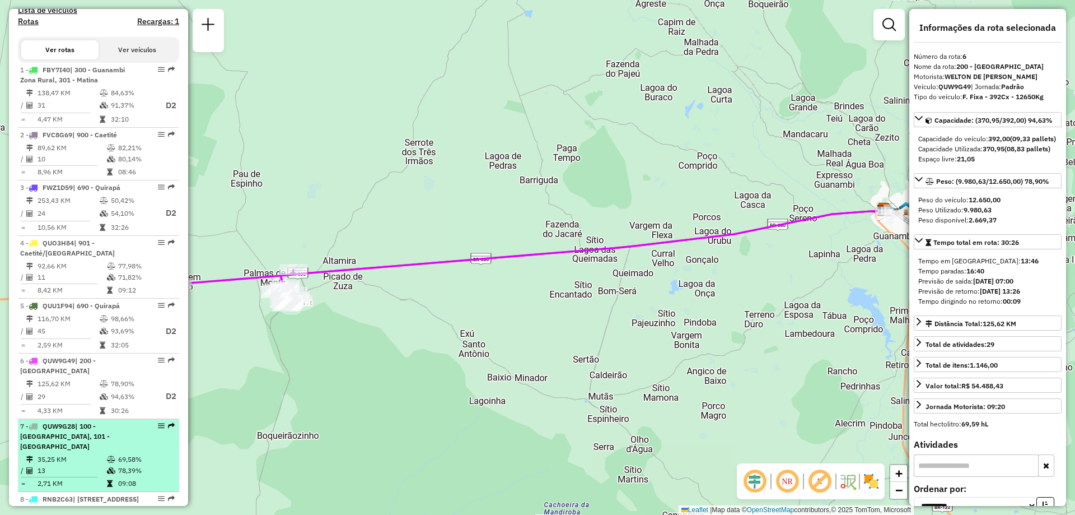
scroll to position [441, 0]
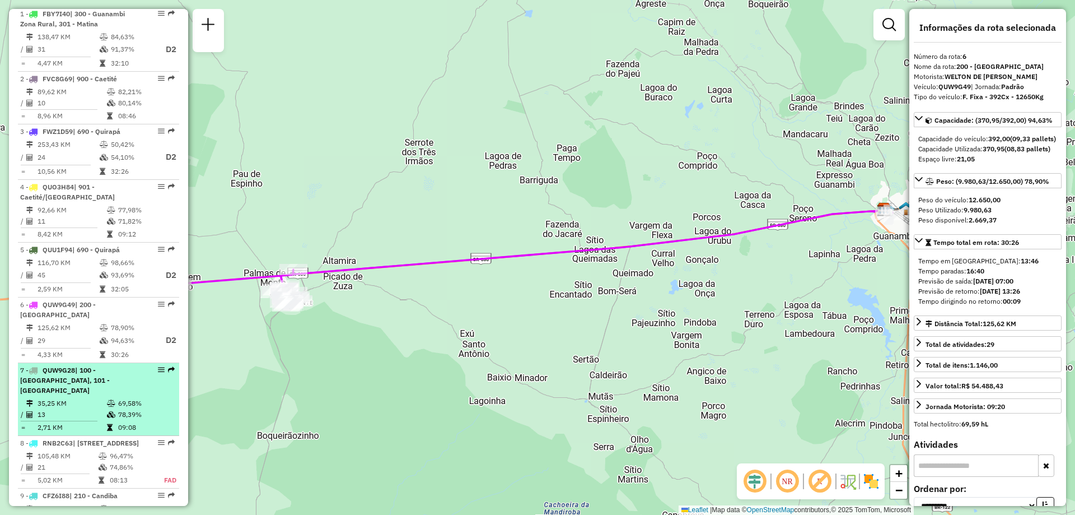
click at [122, 388] on div "7 - QUW9G28 | 100 - Novo Horizonte, 101 - Por do Sol" at bounding box center [79, 380] width 119 height 30
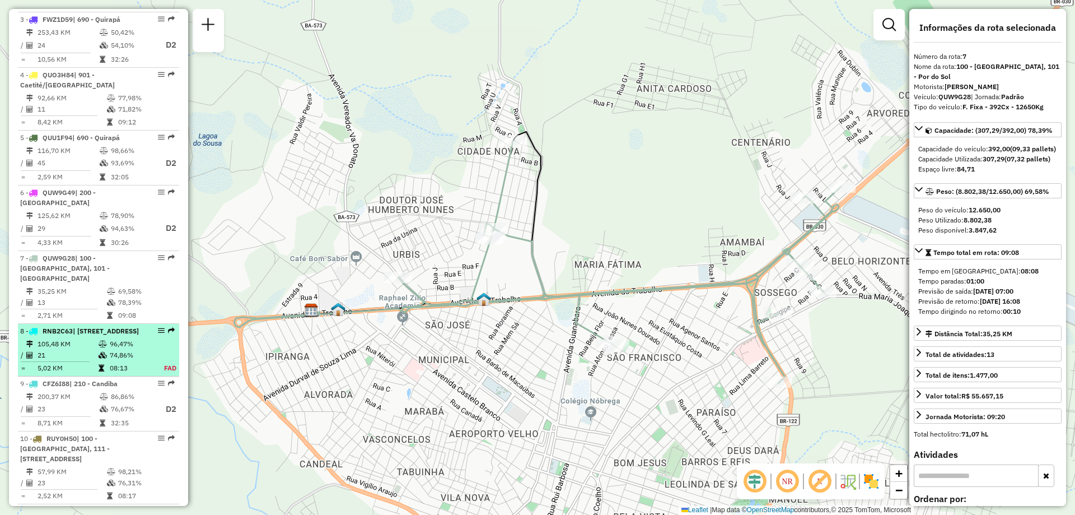
click at [122, 374] on td "08:13" at bounding box center [131, 367] width 44 height 11
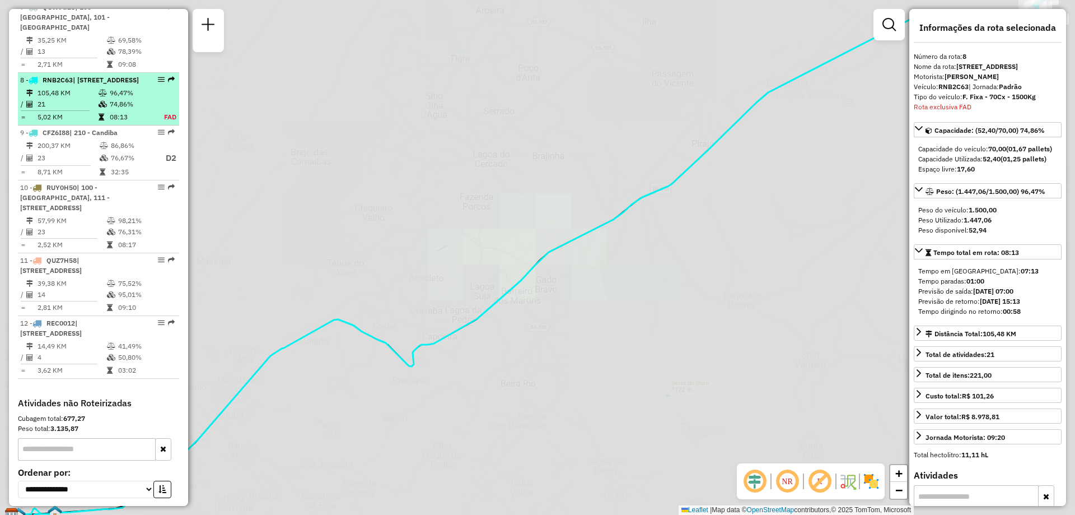
scroll to position [868, 0]
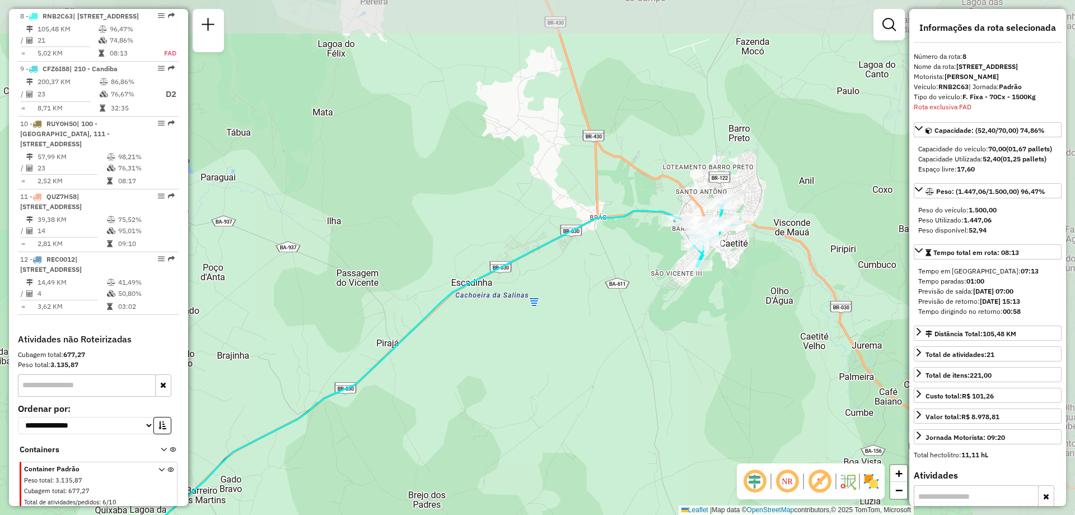
drag, startPoint x: 590, startPoint y: 250, endPoint x: 274, endPoint y: 450, distance: 374.6
click at [274, 450] on div "Janela de atendimento Grade de atendimento Capacidade Transportadoras Veículos …" at bounding box center [537, 257] width 1075 height 515
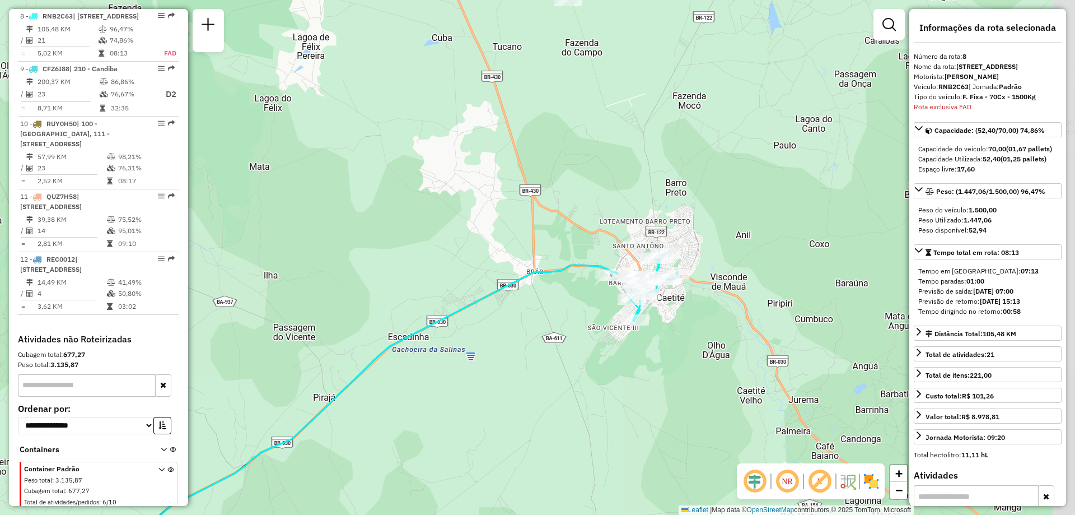
drag, startPoint x: 629, startPoint y: 349, endPoint x: 605, endPoint y: 361, distance: 26.3
click at [605, 361] on div "Janela de atendimento Grade de atendimento Capacidade Transportadoras Veículos …" at bounding box center [537, 257] width 1075 height 515
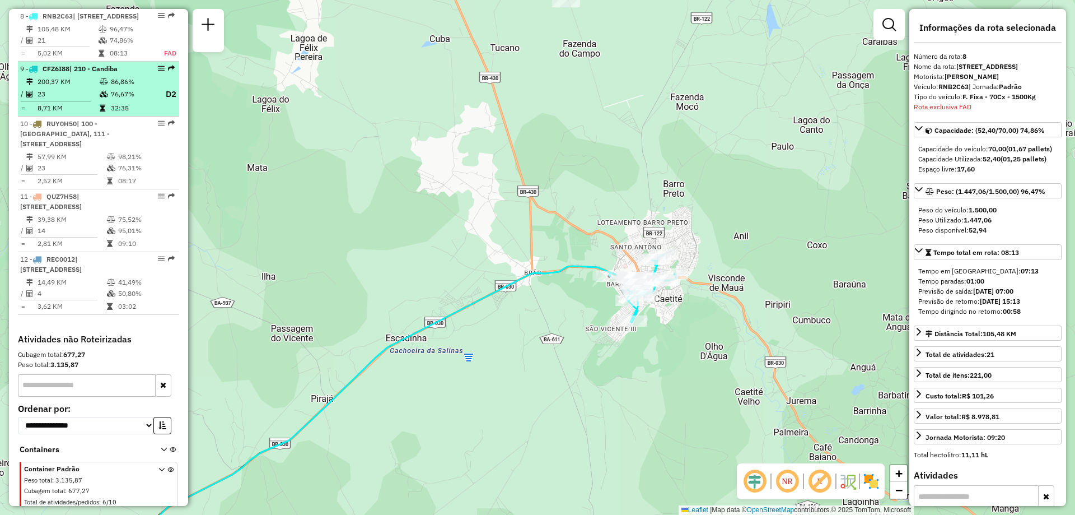
click at [95, 97] on td "23" at bounding box center [68, 94] width 62 height 14
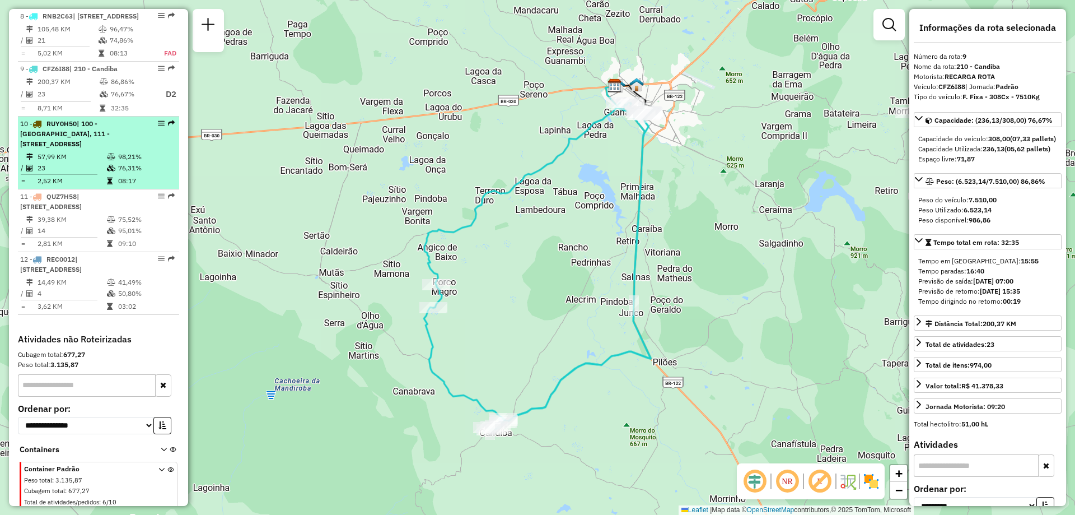
click at [96, 162] on td "57,99 KM" at bounding box center [71, 156] width 69 height 11
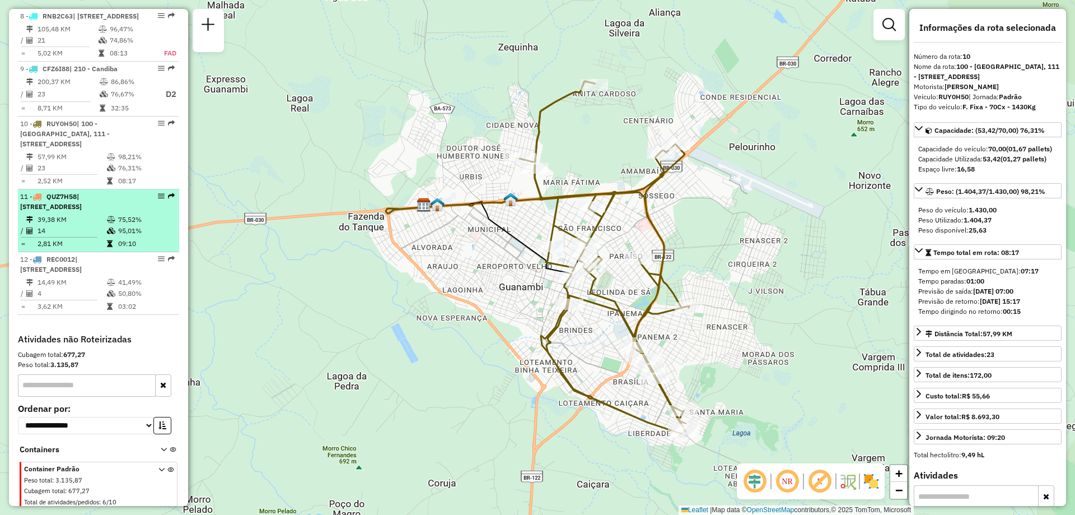
click at [130, 212] on div "11 - QUZ7H58 | 120 - São Francisco, 910 - Centro" at bounding box center [79, 202] width 119 height 20
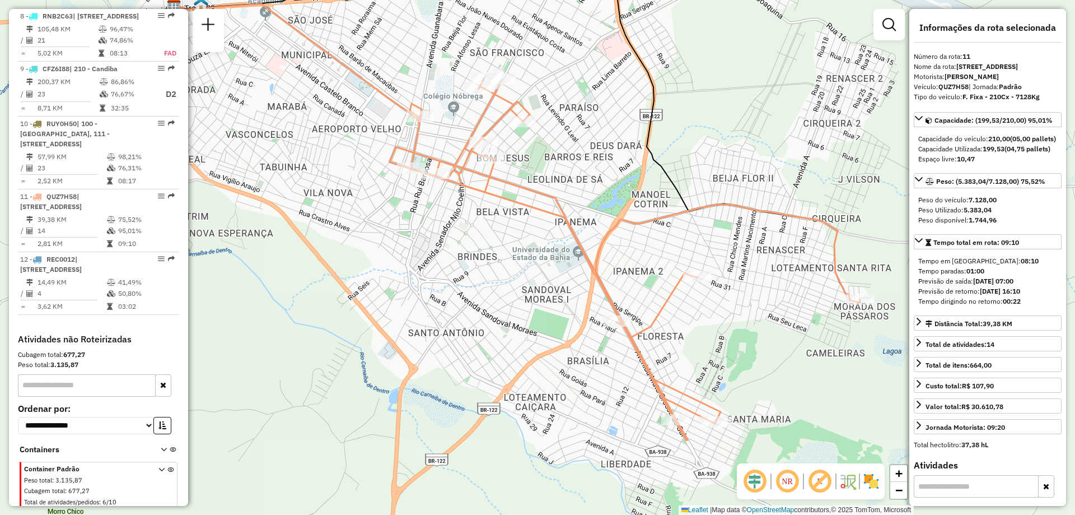
drag, startPoint x: 749, startPoint y: 288, endPoint x: 690, endPoint y: 237, distance: 78.2
click at [690, 237] on div "Janela de atendimento Grade de atendimento Capacidade Transportadoras Veículos …" at bounding box center [537, 257] width 1075 height 515
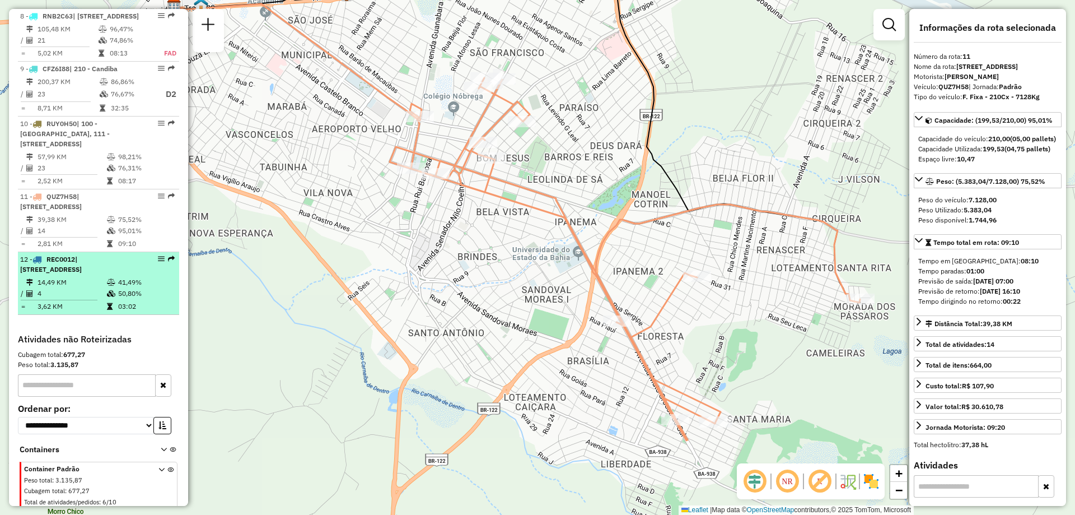
click at [141, 286] on li "12 - REC0012 | 111 - Caiçara, 910 - Centro 14,49 KM 41,49% / 4 50,80% = 3,62 KM…" at bounding box center [98, 283] width 161 height 63
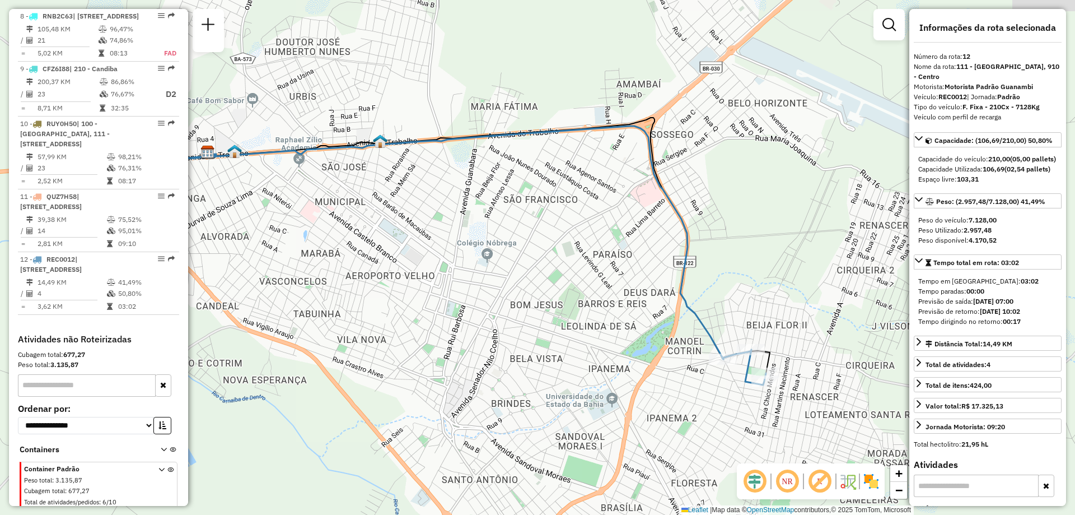
drag, startPoint x: 749, startPoint y: 315, endPoint x: 708, endPoint y: 311, distance: 40.5
click at [708, 311] on div "Janela de atendimento Grade de atendimento Capacidade Transportadoras Veículos …" at bounding box center [537, 257] width 1075 height 515
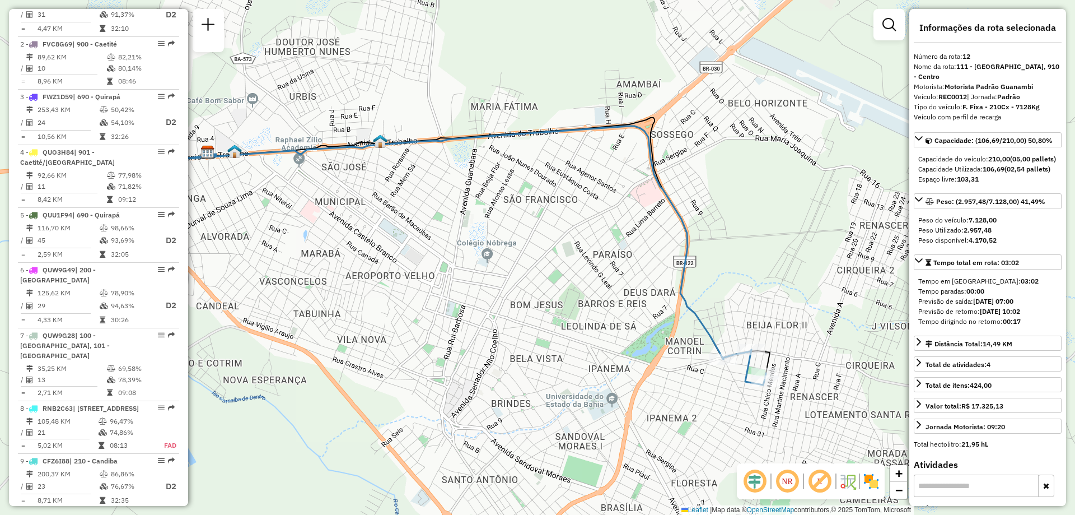
scroll to position [308, 0]
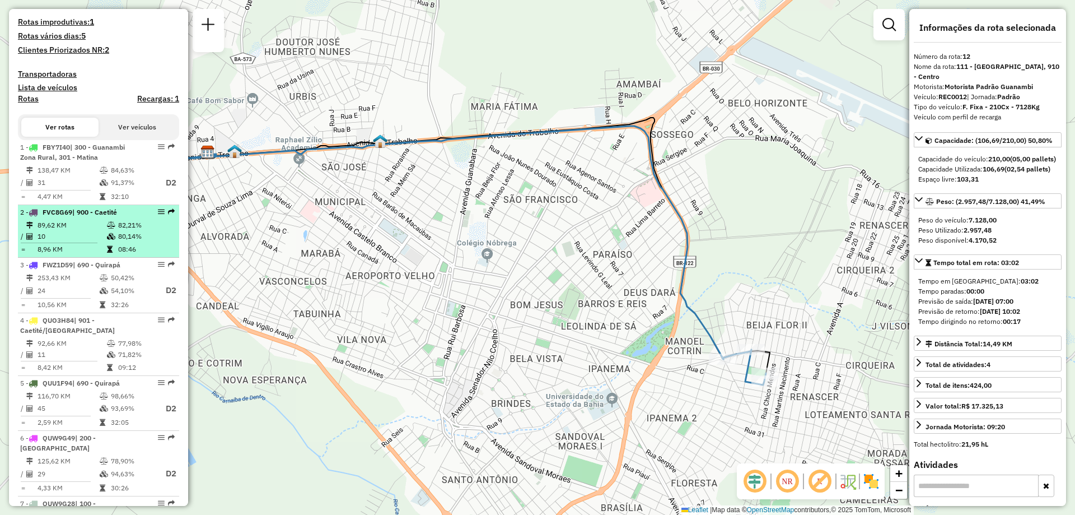
click at [118, 231] on td "82,21%" at bounding box center [146, 225] width 57 height 11
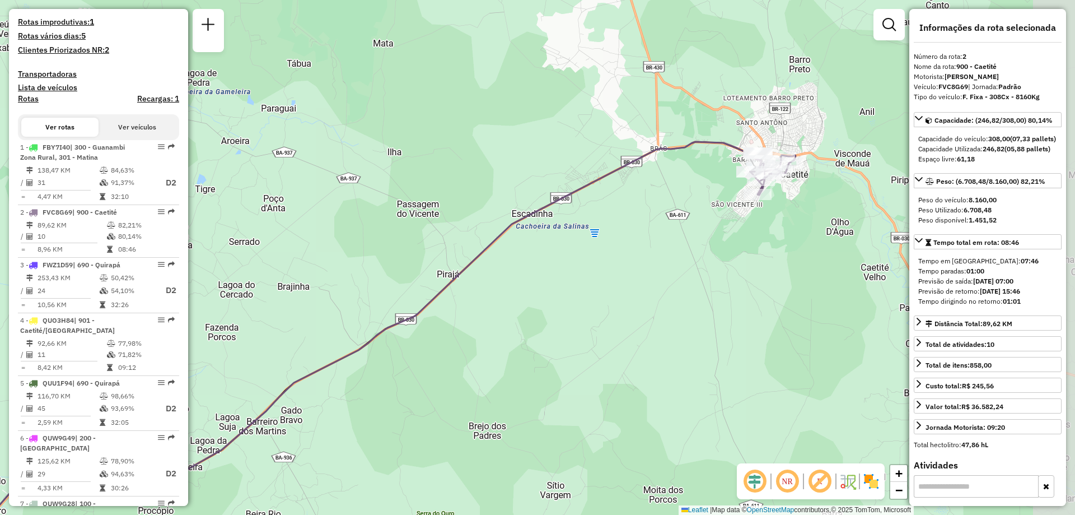
drag, startPoint x: 735, startPoint y: 161, endPoint x: 467, endPoint y: 314, distance: 308.0
click at [466, 312] on div "Janela de atendimento Grade de atendimento Capacidade Transportadoras Veículos …" at bounding box center [537, 257] width 1075 height 515
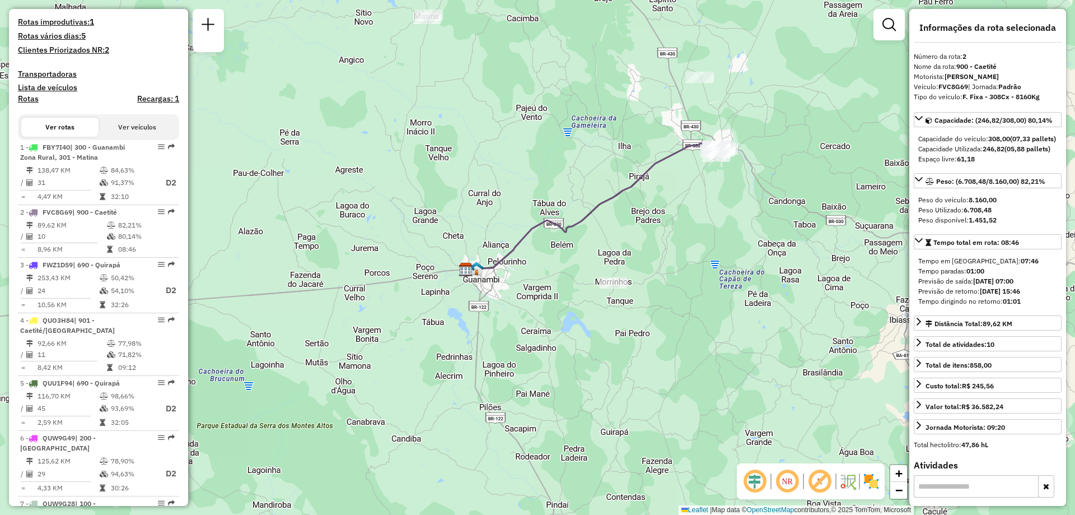
drag, startPoint x: 615, startPoint y: 309, endPoint x: 659, endPoint y: 282, distance: 51.0
click at [659, 282] on div "Janela de atendimento Grade de atendimento Capacidade Transportadoras Veículos …" at bounding box center [537, 257] width 1075 height 515
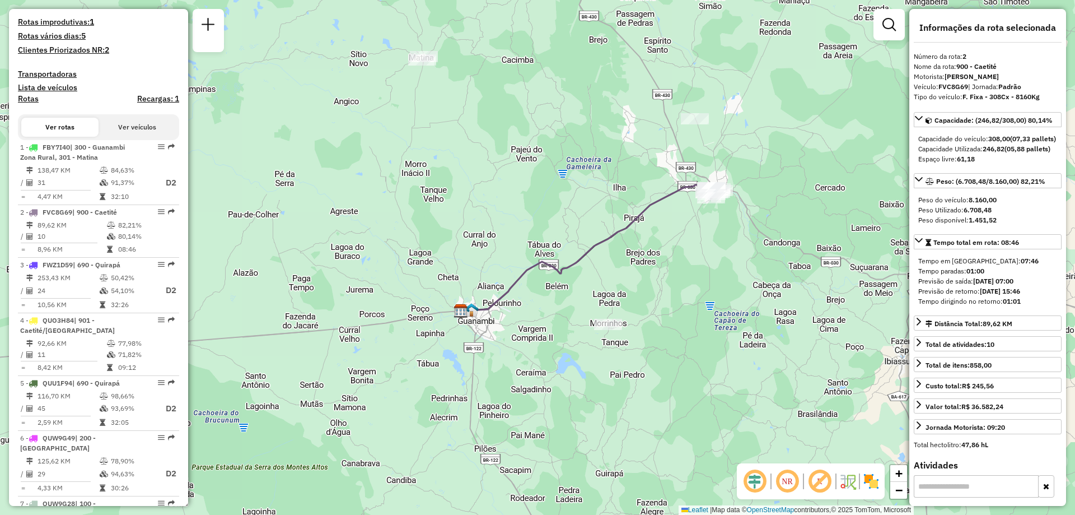
drag, startPoint x: 703, startPoint y: 183, endPoint x: 697, endPoint y: 233, distance: 50.2
click at [697, 233] on div "Janela de atendimento Grade de atendimento Capacidade Transportadoras Veículos …" at bounding box center [537, 257] width 1075 height 515
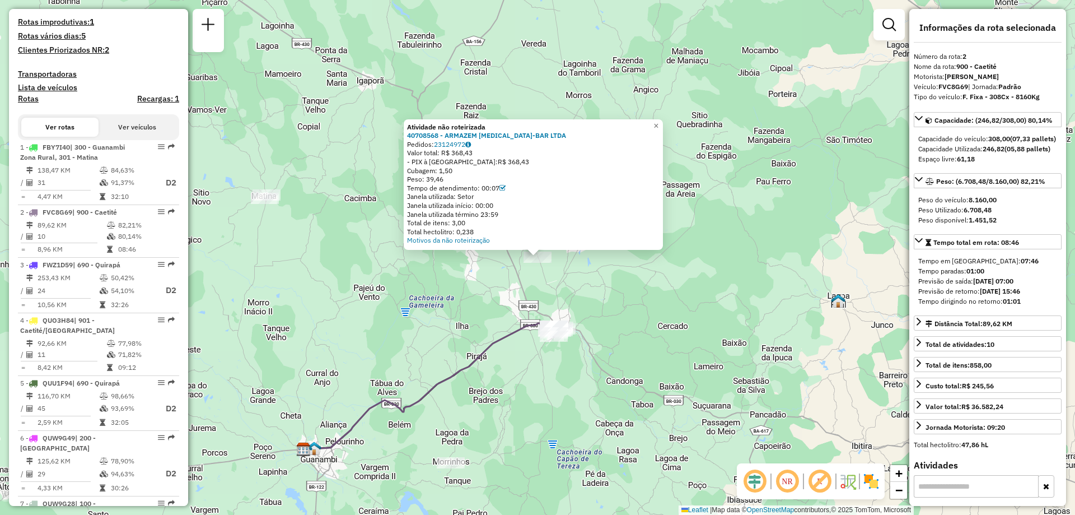
click at [658, 280] on div "Atividade não roteirizada 40708568 - ARMAZEM GASTRO-BAR LTDA Pedidos: 23124972 …" at bounding box center [537, 257] width 1075 height 515
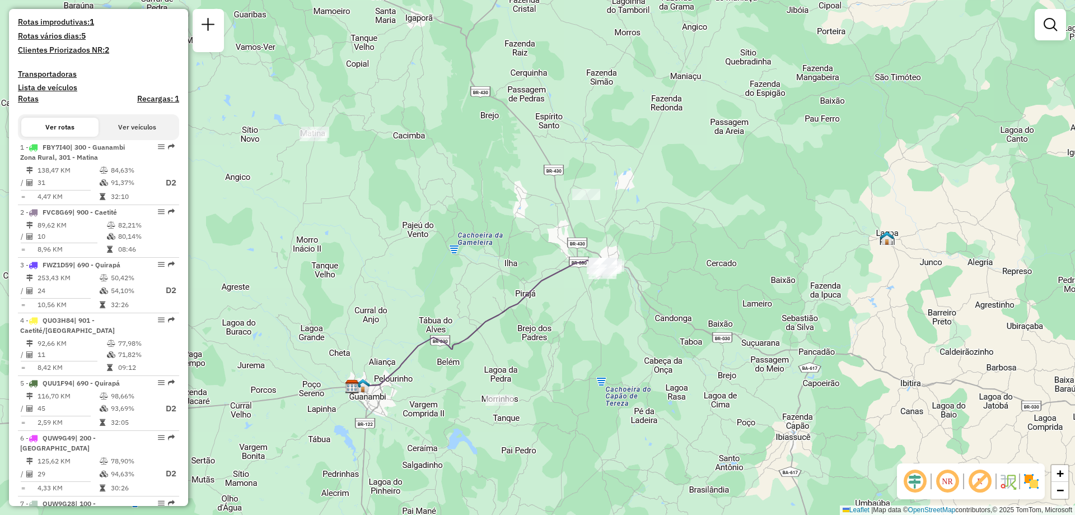
drag, startPoint x: 646, startPoint y: 341, endPoint x: 695, endPoint y: 278, distance: 79.8
click at [695, 278] on div "Janela de atendimento Grade de atendimento Capacidade Transportadoras Veículos …" at bounding box center [537, 257] width 1075 height 515
drag, startPoint x: 554, startPoint y: 315, endPoint x: 579, endPoint y: 300, distance: 29.7
click at [579, 300] on div "Janela de atendimento Grade de atendimento Capacidade Transportadoras Veículos …" at bounding box center [537, 257] width 1075 height 515
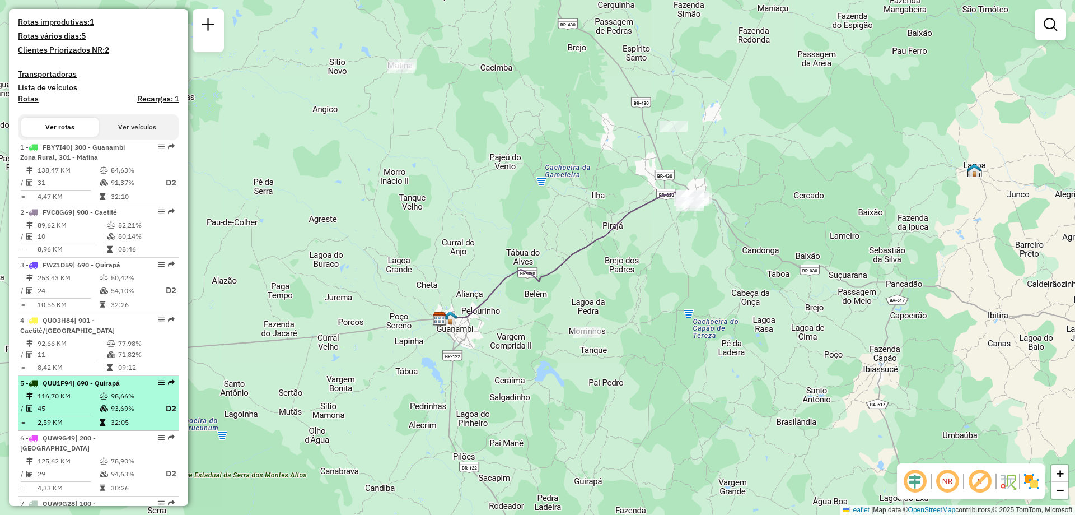
select select "**********"
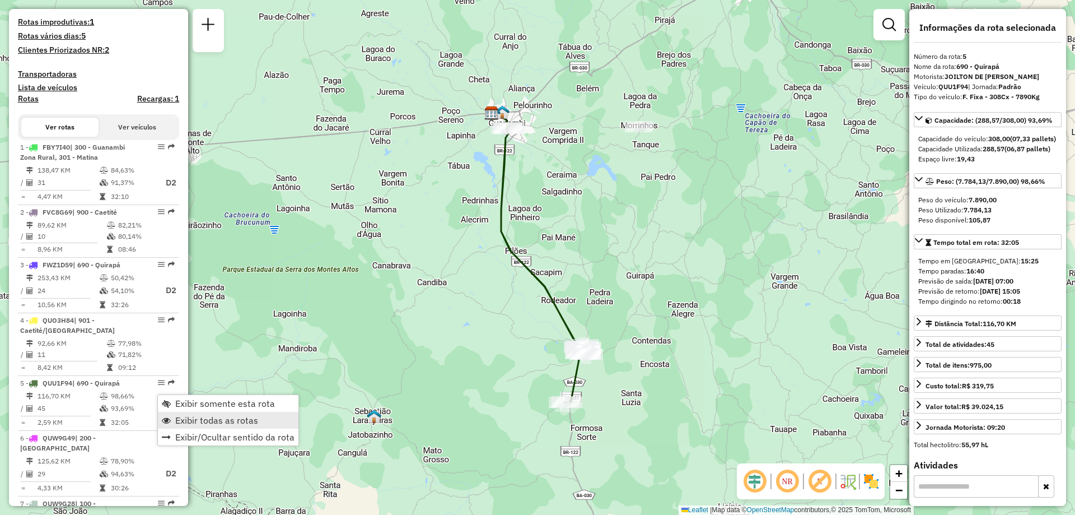
click at [194, 417] on span "Exibir todas as rotas" at bounding box center [216, 420] width 83 height 9
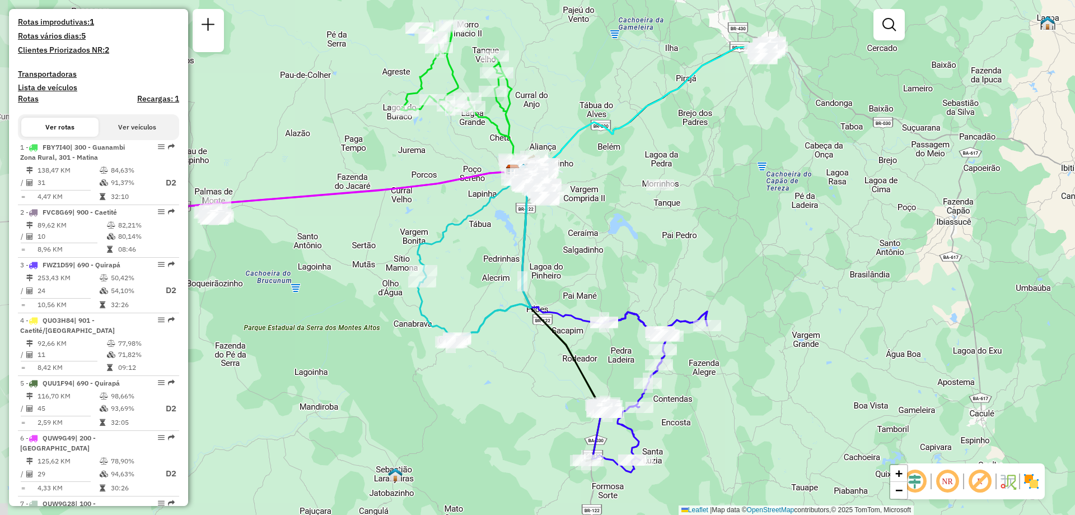
drag, startPoint x: 562, startPoint y: 160, endPoint x: 584, endPoint y: 218, distance: 62.5
click at [584, 218] on div "Janela de atendimento Grade de atendimento Capacidade Transportadoras Veículos …" at bounding box center [537, 257] width 1075 height 515
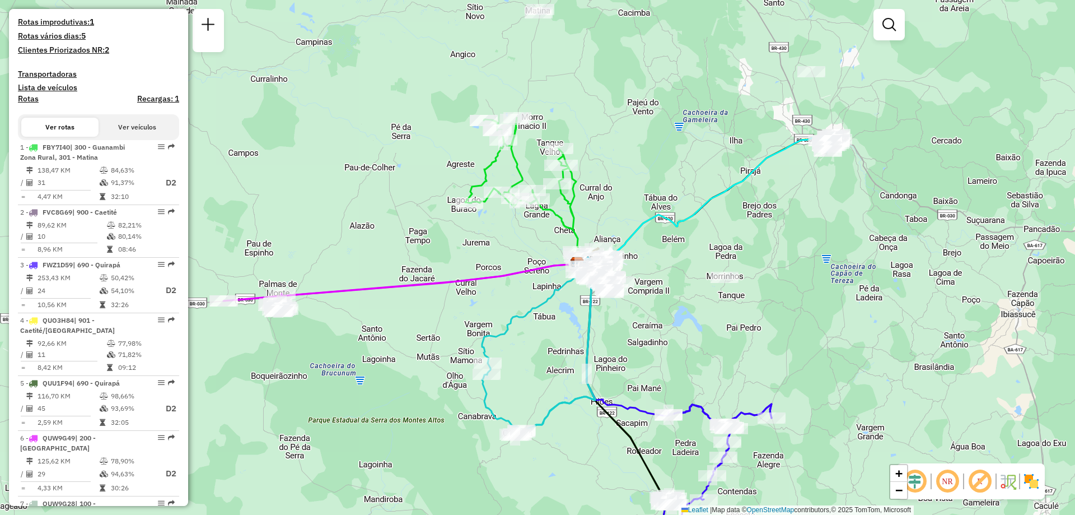
drag, startPoint x: 566, startPoint y: 118, endPoint x: 627, endPoint y: 211, distance: 111.2
click at [627, 211] on div "Janela de atendimento Grade de atendimento Capacidade Transportadoras Veículos …" at bounding box center [537, 257] width 1075 height 515
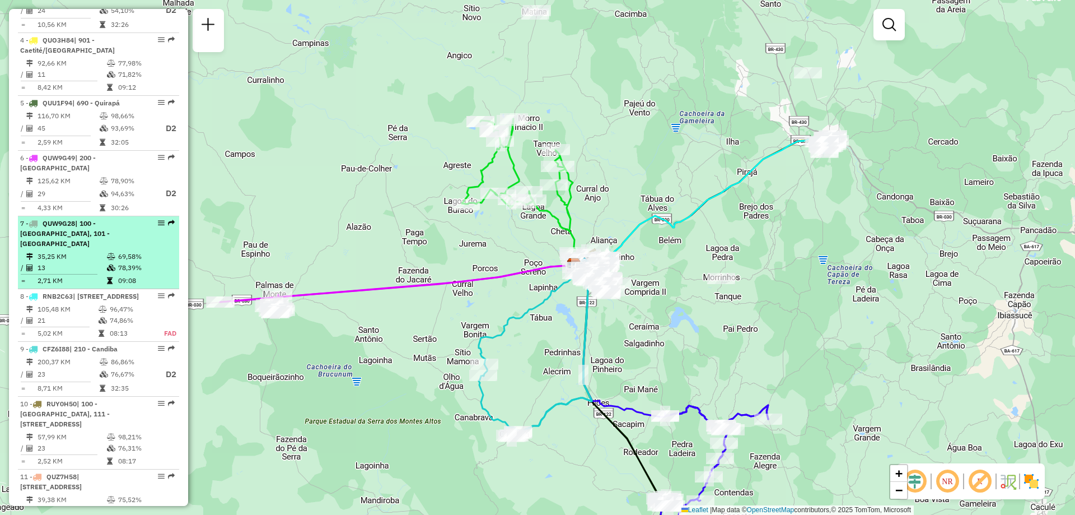
scroll to position [644, 0]
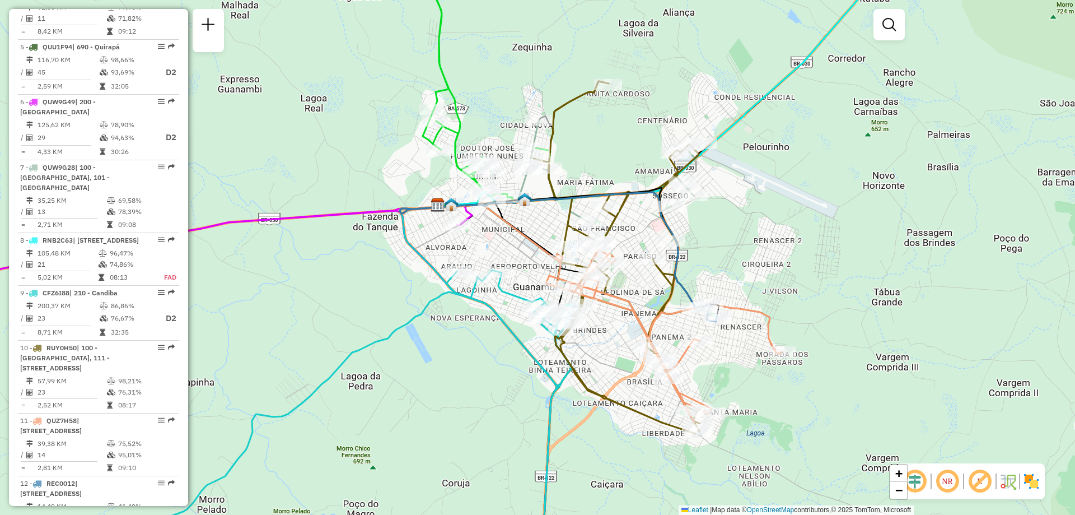
drag, startPoint x: 702, startPoint y: 242, endPoint x: 753, endPoint y: 231, distance: 51.6
click at [753, 231] on div "Janela de atendimento Grade de atendimento Capacidade Transportadoras Veículos …" at bounding box center [537, 257] width 1075 height 515
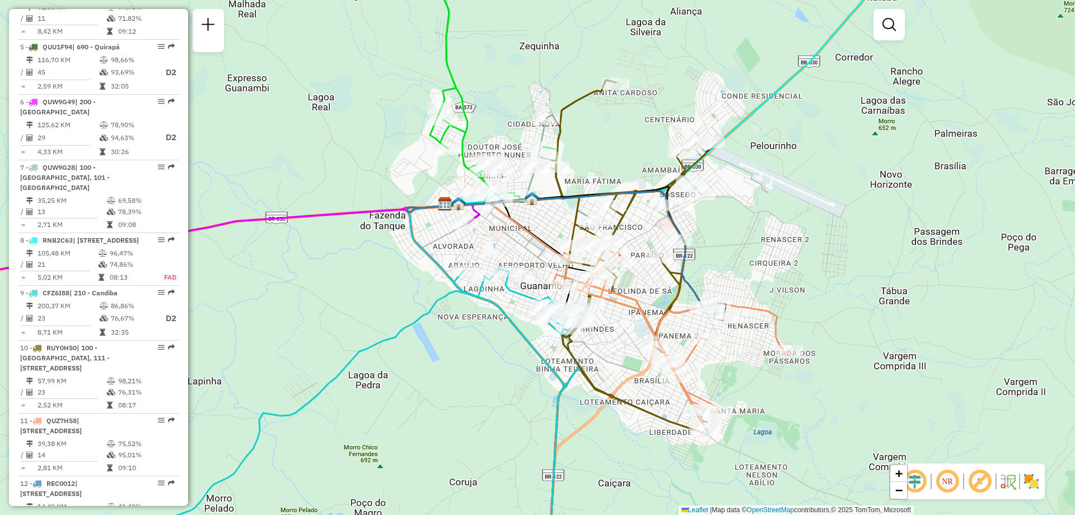
scroll to position [883, 0]
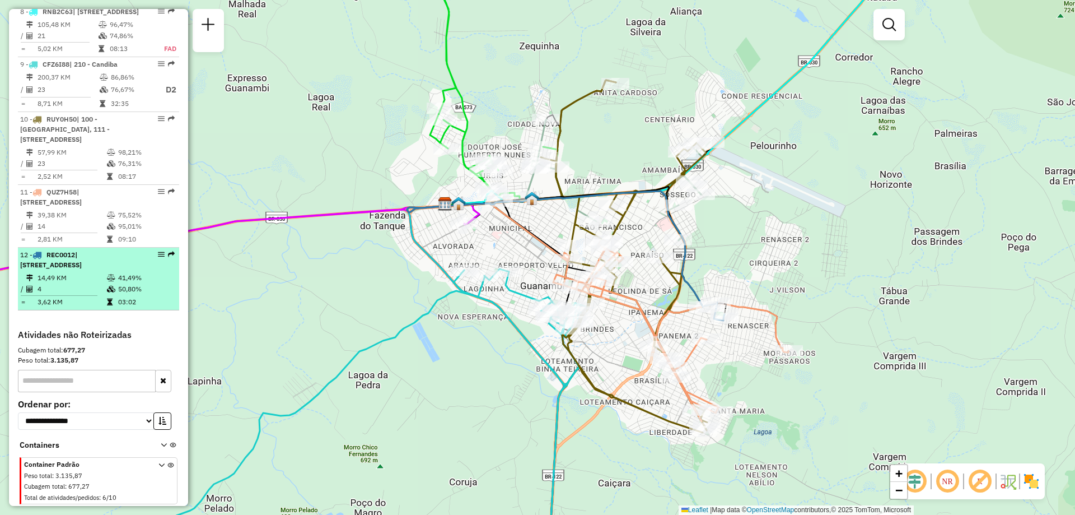
click at [122, 261] on div "12 - REC0012 | 111 - Caiçara, 910 - Centro" at bounding box center [79, 260] width 119 height 20
select select "**********"
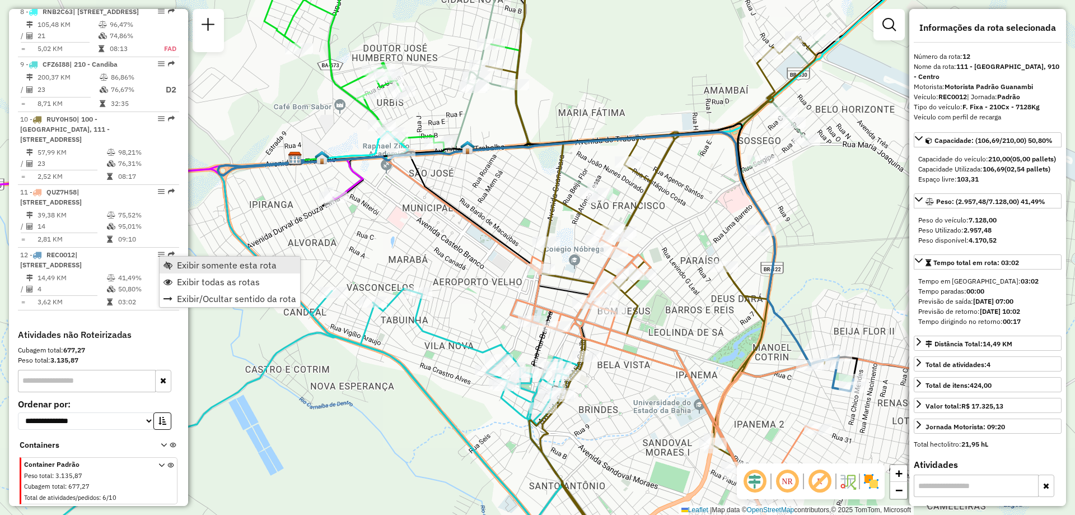
click at [191, 267] on span "Exibir somente esta rota" at bounding box center [227, 264] width 100 height 9
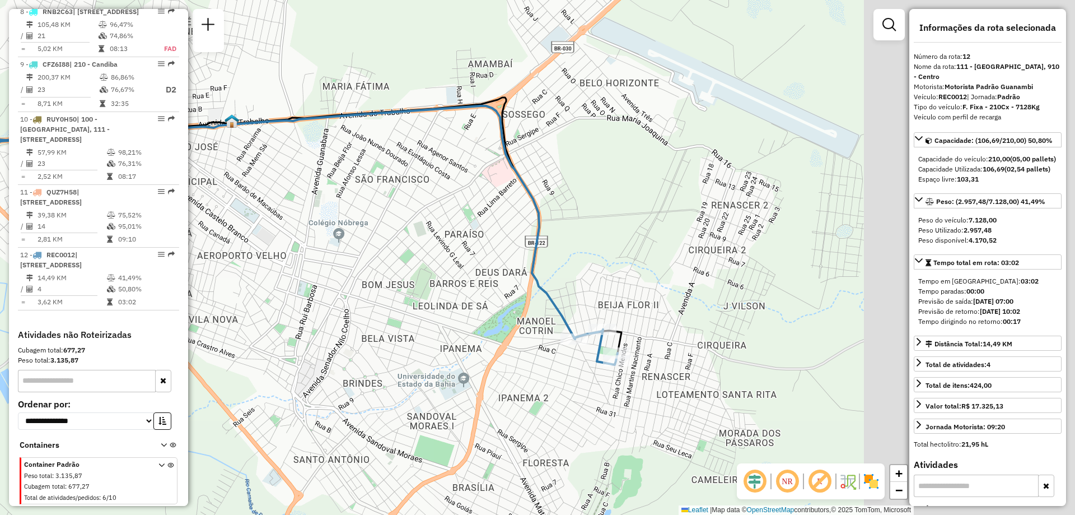
drag, startPoint x: 664, startPoint y: 341, endPoint x: 346, endPoint y: 311, distance: 319.5
click at [348, 311] on div "Janela de atendimento Grade de atendimento Capacidade Transportadoras Veículos …" at bounding box center [537, 257] width 1075 height 515
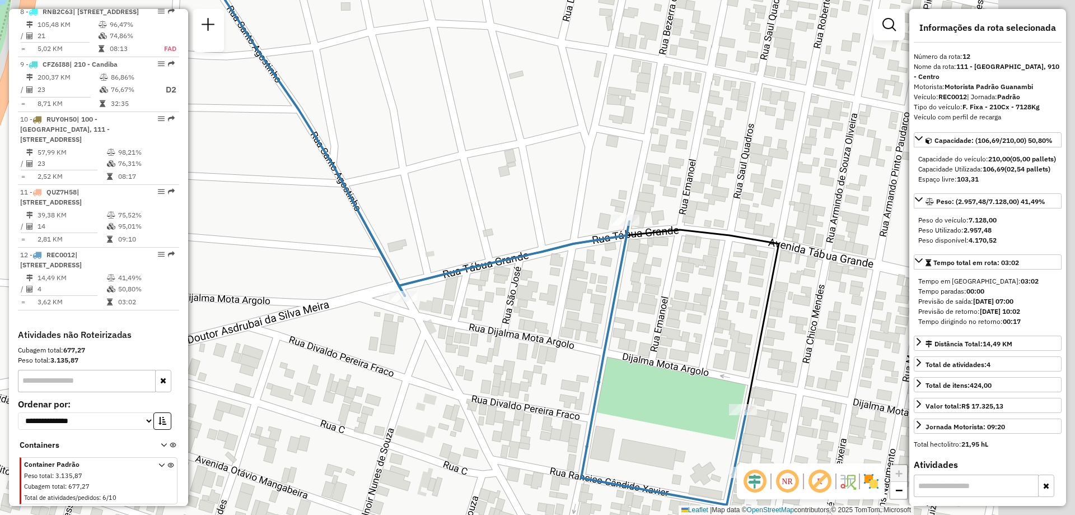
drag, startPoint x: 635, startPoint y: 365, endPoint x: 452, endPoint y: 325, distance: 187.0
click at [452, 325] on div "Janela de atendimento Grade de atendimento Capacidade Transportadoras Veículos …" at bounding box center [537, 257] width 1075 height 515
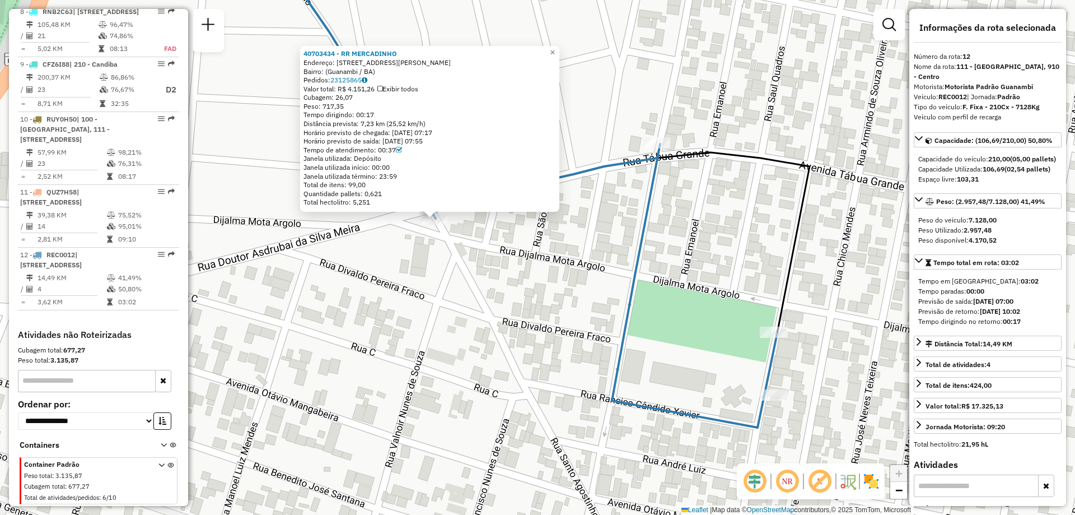
drag, startPoint x: 519, startPoint y: 389, endPoint x: 407, endPoint y: 344, distance: 121.1
click at [407, 344] on div "40703434 - RR MERCADINHO Endereço: Rua Santo Agostinho, 83 Bairro: (Guanambi / …" at bounding box center [537, 257] width 1075 height 515
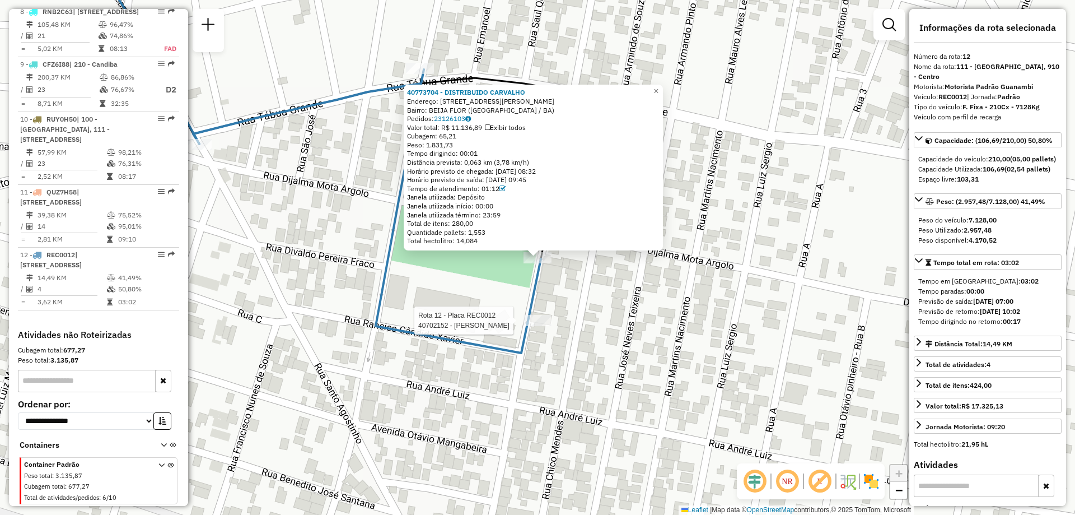
click at [543, 326] on div at bounding box center [538, 320] width 28 height 11
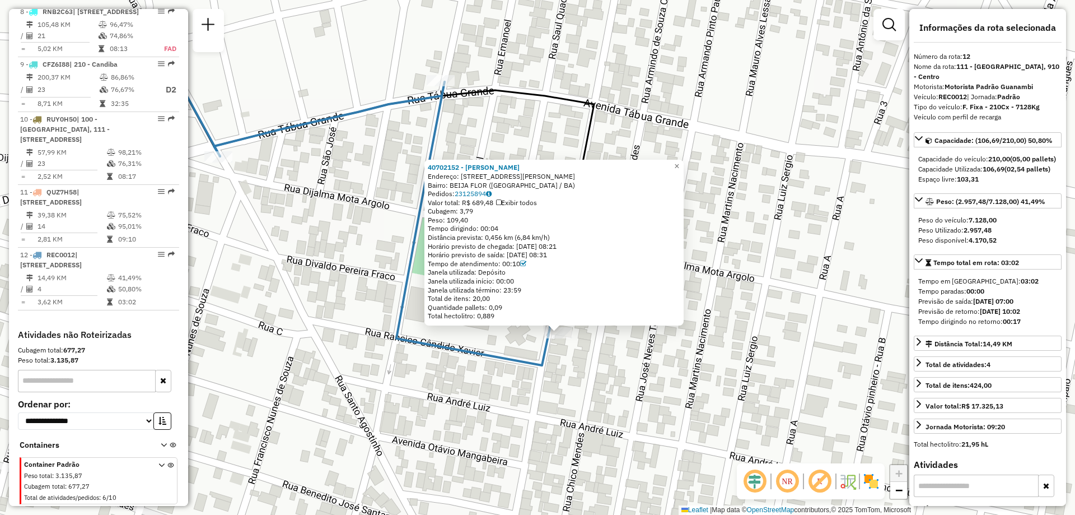
drag, startPoint x: 351, startPoint y: 216, endPoint x: 377, endPoint y: 309, distance: 96.1
click at [377, 309] on div "40702152 - ILIALVA GUEDES MARTI Endereço: R RUA DJALMA MOTA 03 Bairro: BEIJA FL…" at bounding box center [537, 257] width 1075 height 515
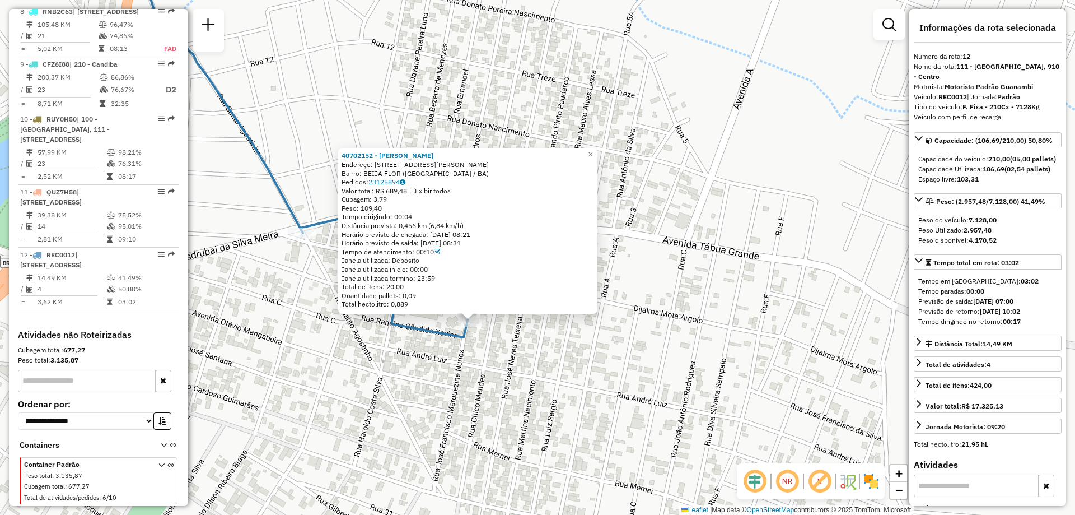
click at [573, 339] on div "40702152 - ILIALVA GUEDES MARTI Endereço: R RUA DJALMA MOTA 03 Bairro: BEIJA FL…" at bounding box center [537, 257] width 1075 height 515
